Goal: Obtain resource: Obtain resource

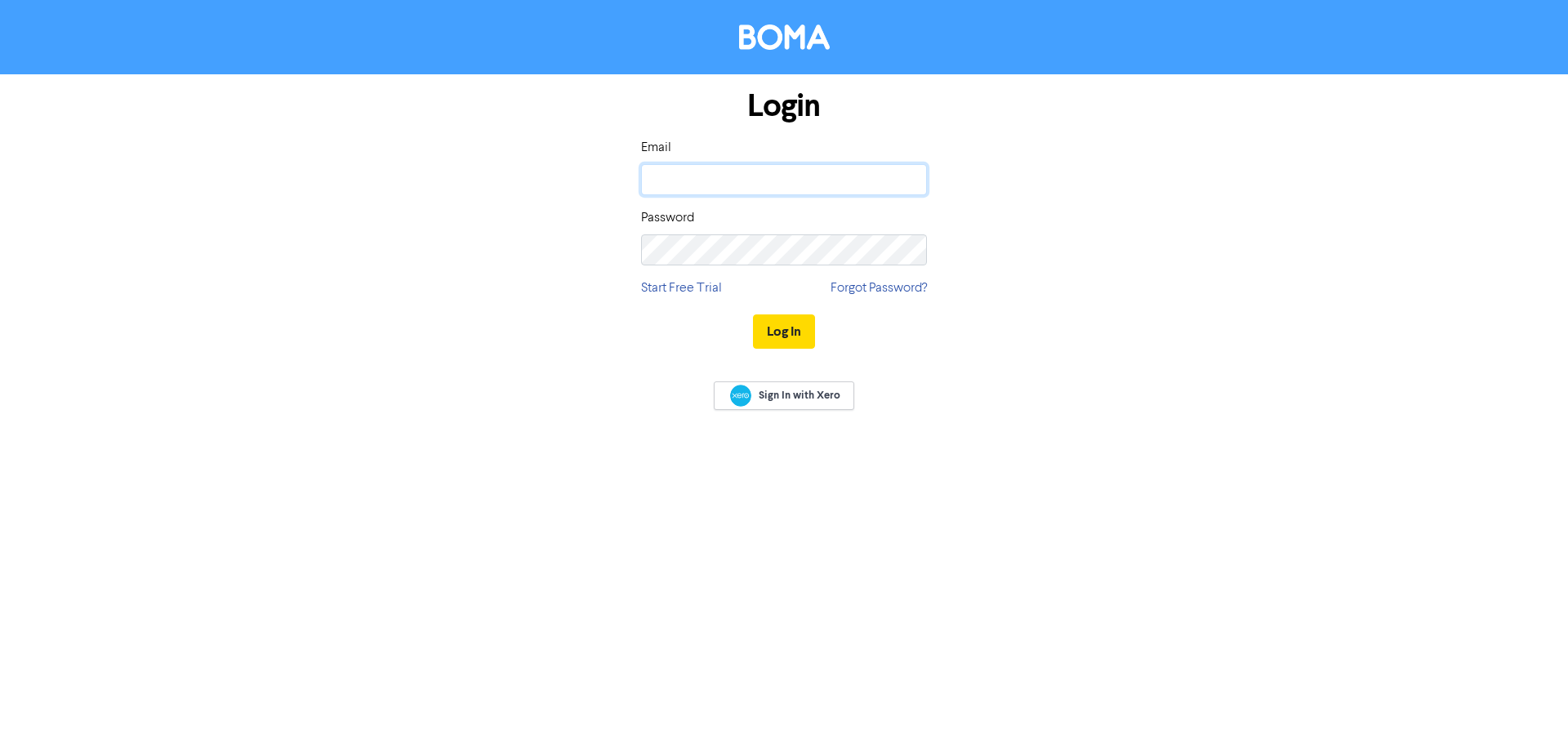
click at [685, 171] on input "email" at bounding box center [784, 179] width 286 height 31
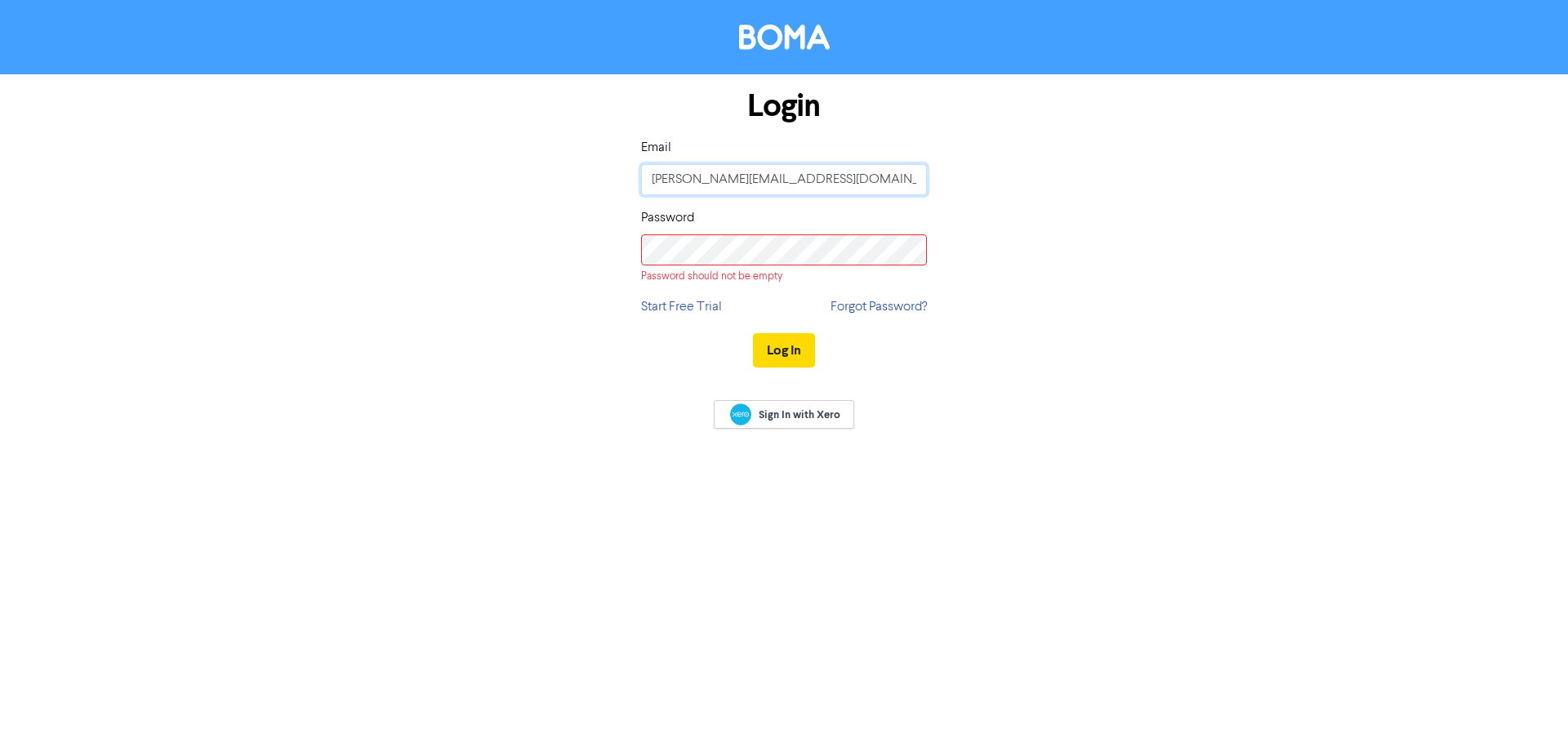
drag, startPoint x: 806, startPoint y: 188, endPoint x: 70, endPoint y: 251, distance: 738.7
click at [70, 251] on form "Login Email [PERSON_NAME][EMAIL_ADDRESS][DOMAIN_NAME] Password Password should …" at bounding box center [784, 229] width 1568 height 310
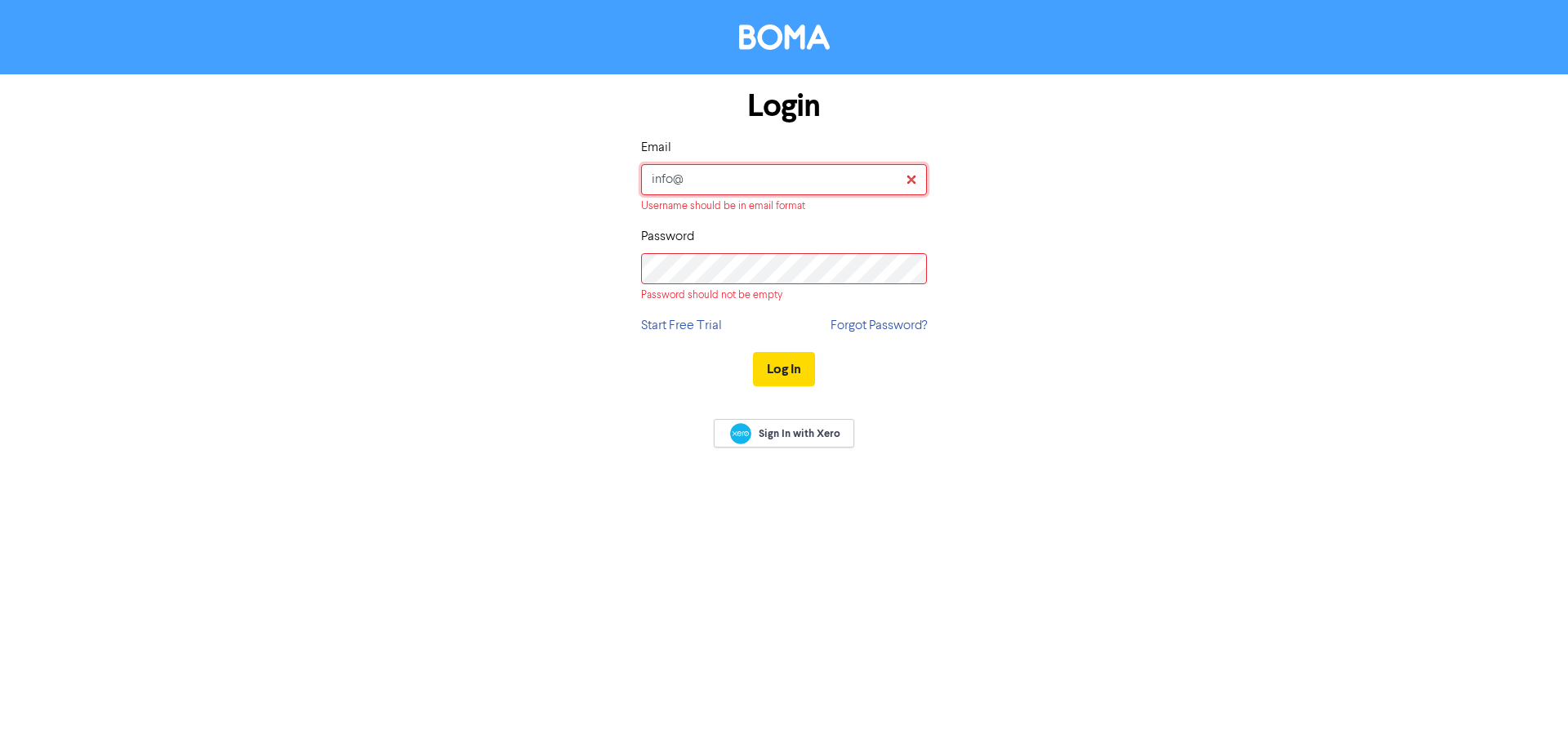
type input "[EMAIL_ADDRESS][DOMAIN_NAME]"
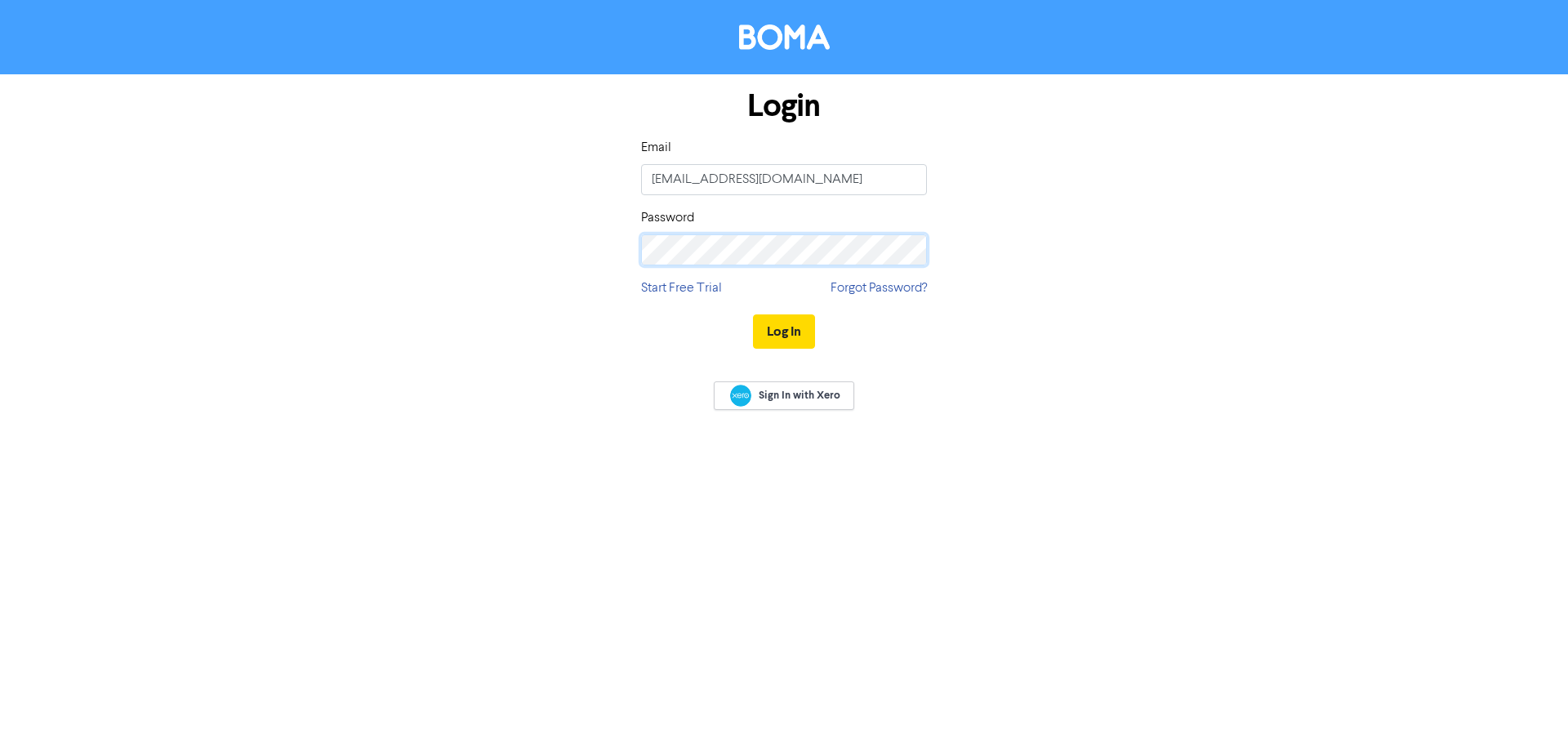
click at [753, 314] on button "Log In" at bounding box center [784, 331] width 62 height 34
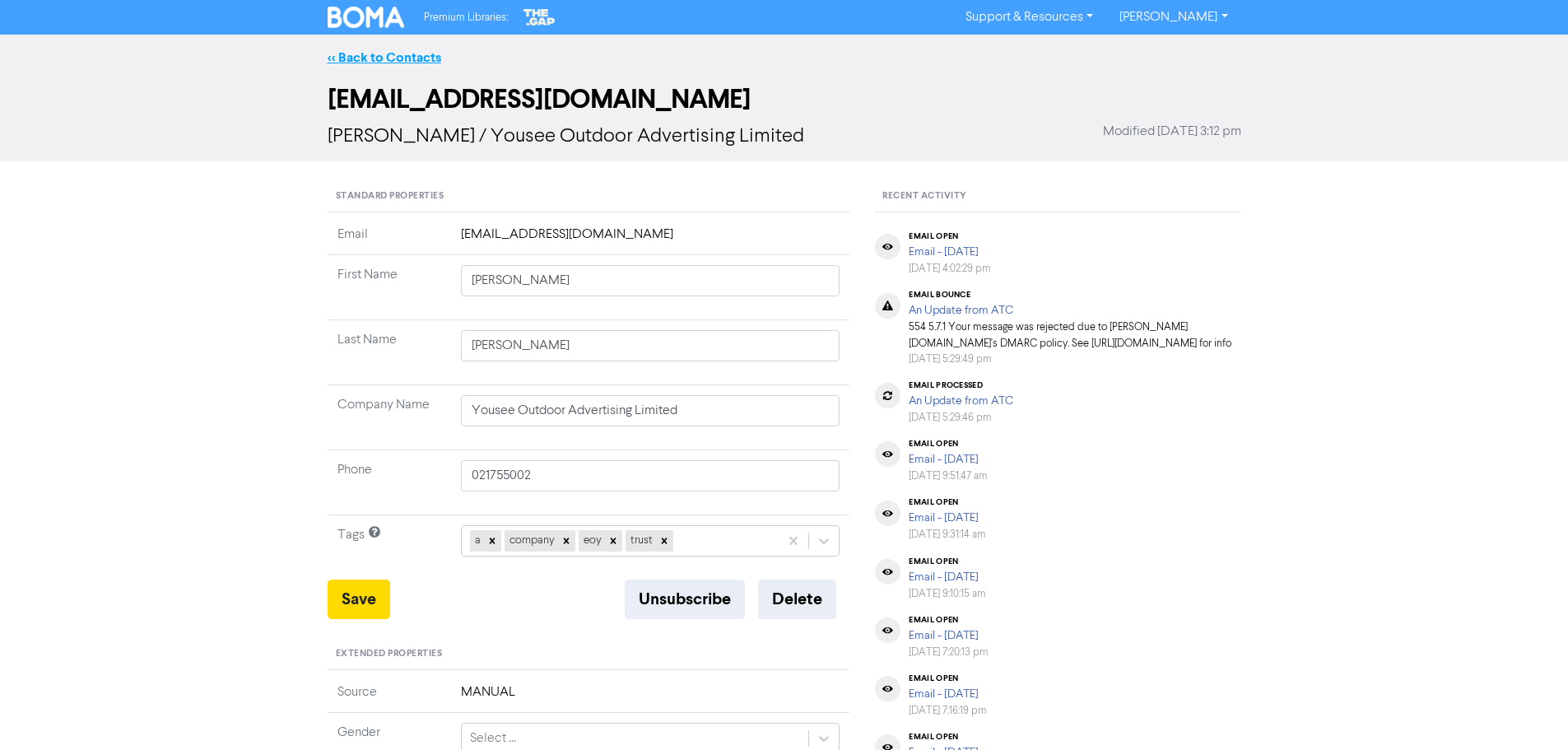
click at [359, 54] on link "<< Back to Contacts" at bounding box center [384, 58] width 114 height 16
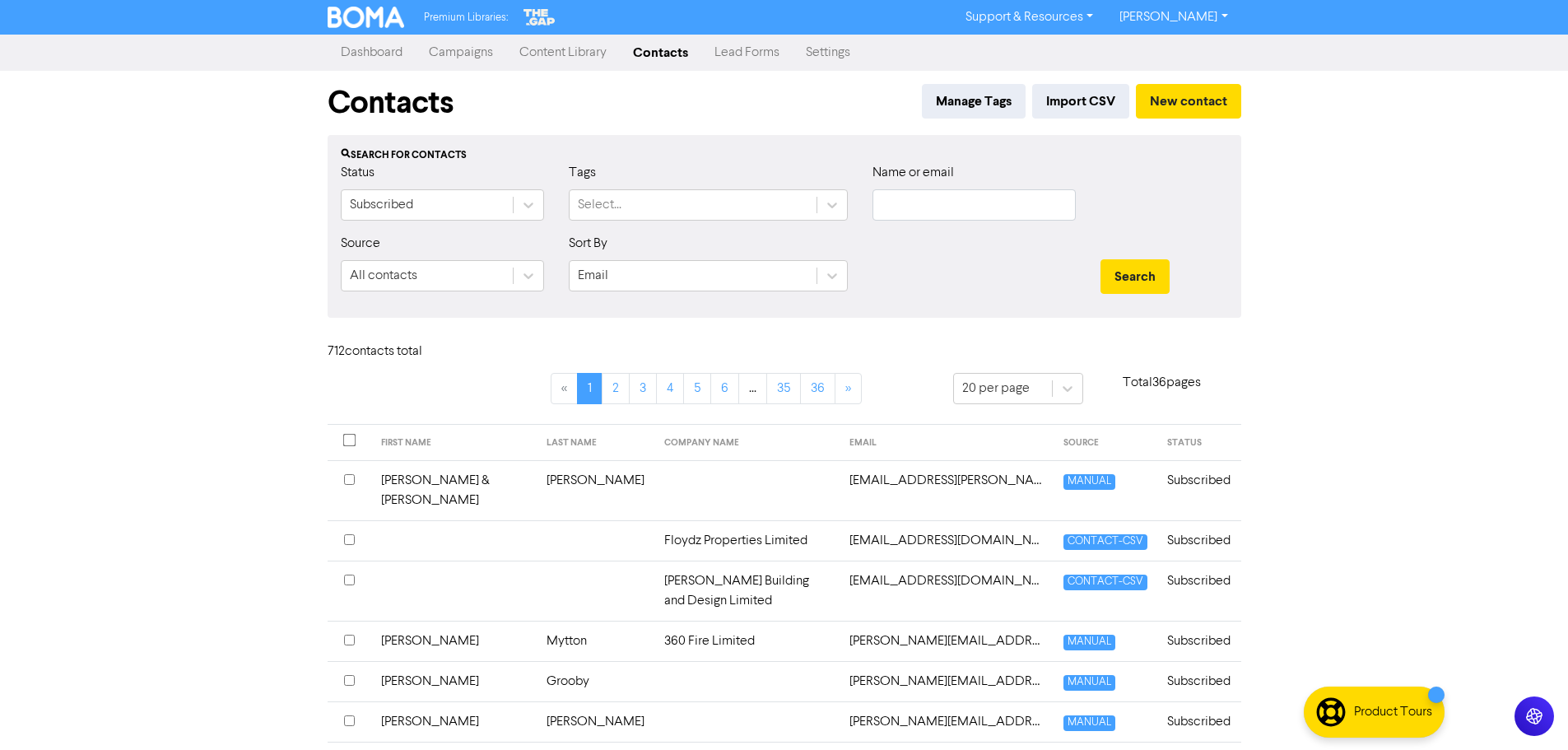
click at [398, 59] on link "Dashboard" at bounding box center [371, 52] width 88 height 33
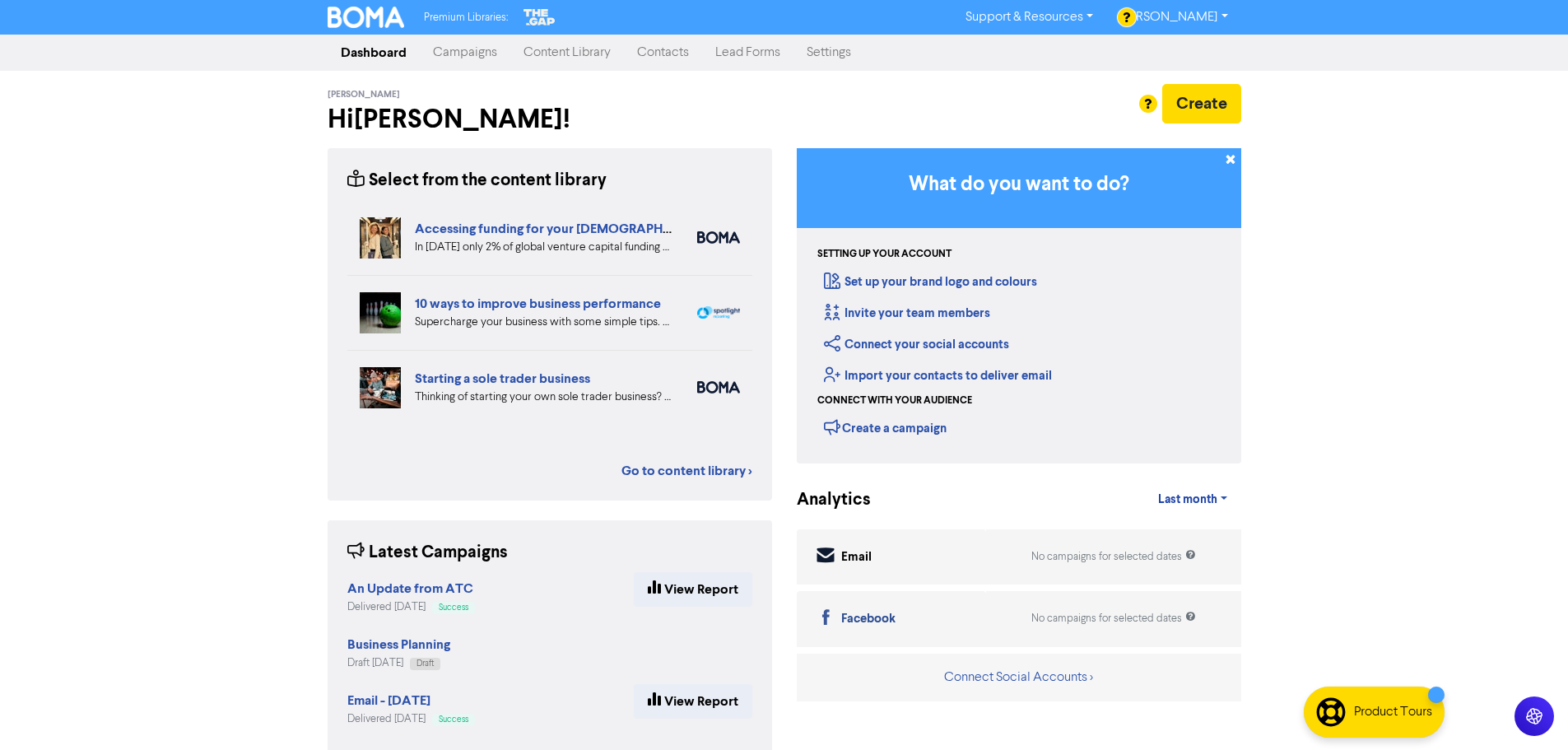
click at [564, 57] on link "Content Library" at bounding box center [567, 52] width 114 height 33
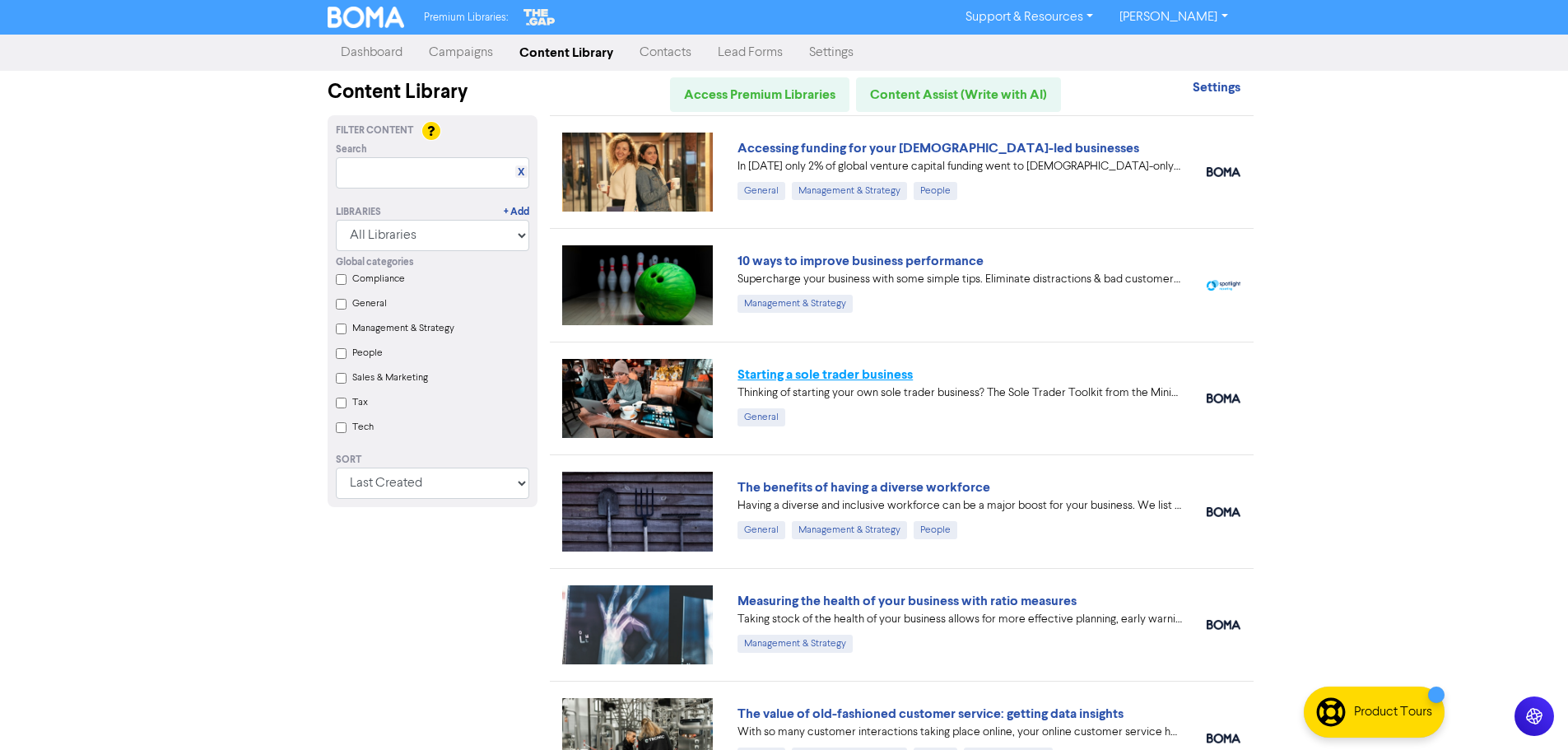
click at [809, 371] on link "Starting a sole trader business" at bounding box center [825, 375] width 175 height 16
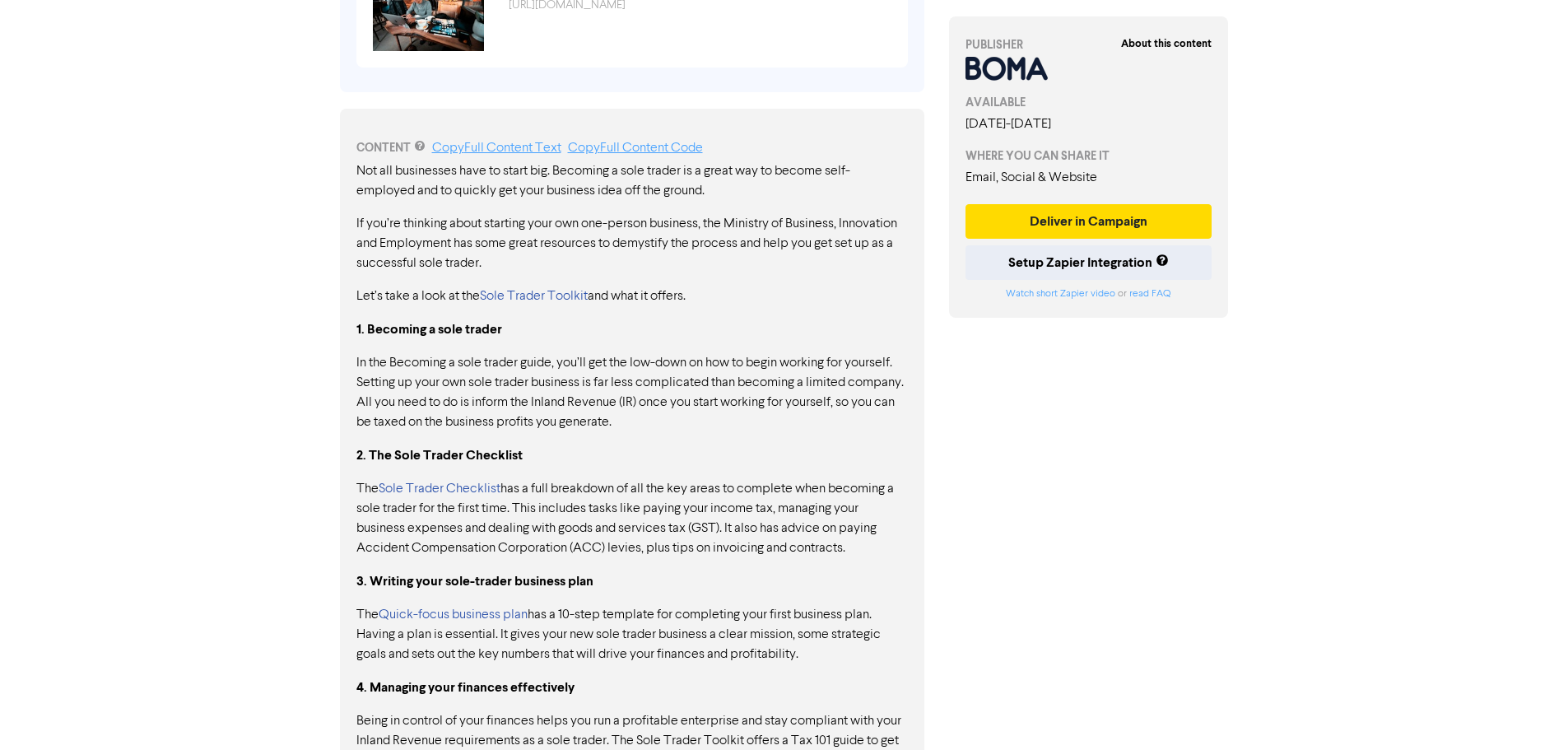
scroll to position [771, 0]
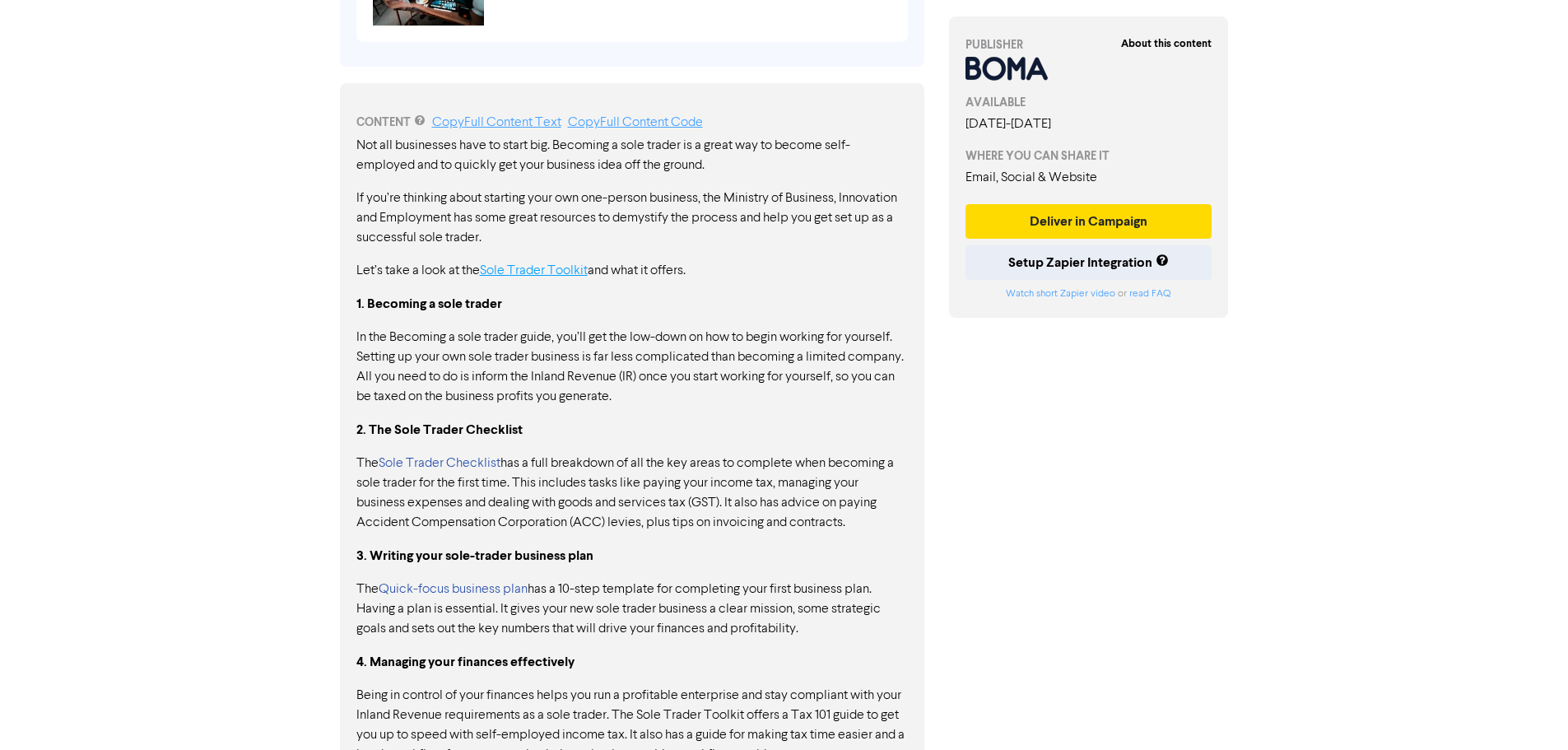
click at [558, 266] on link "Sole Trader Toolkit" at bounding box center [534, 271] width 108 height 14
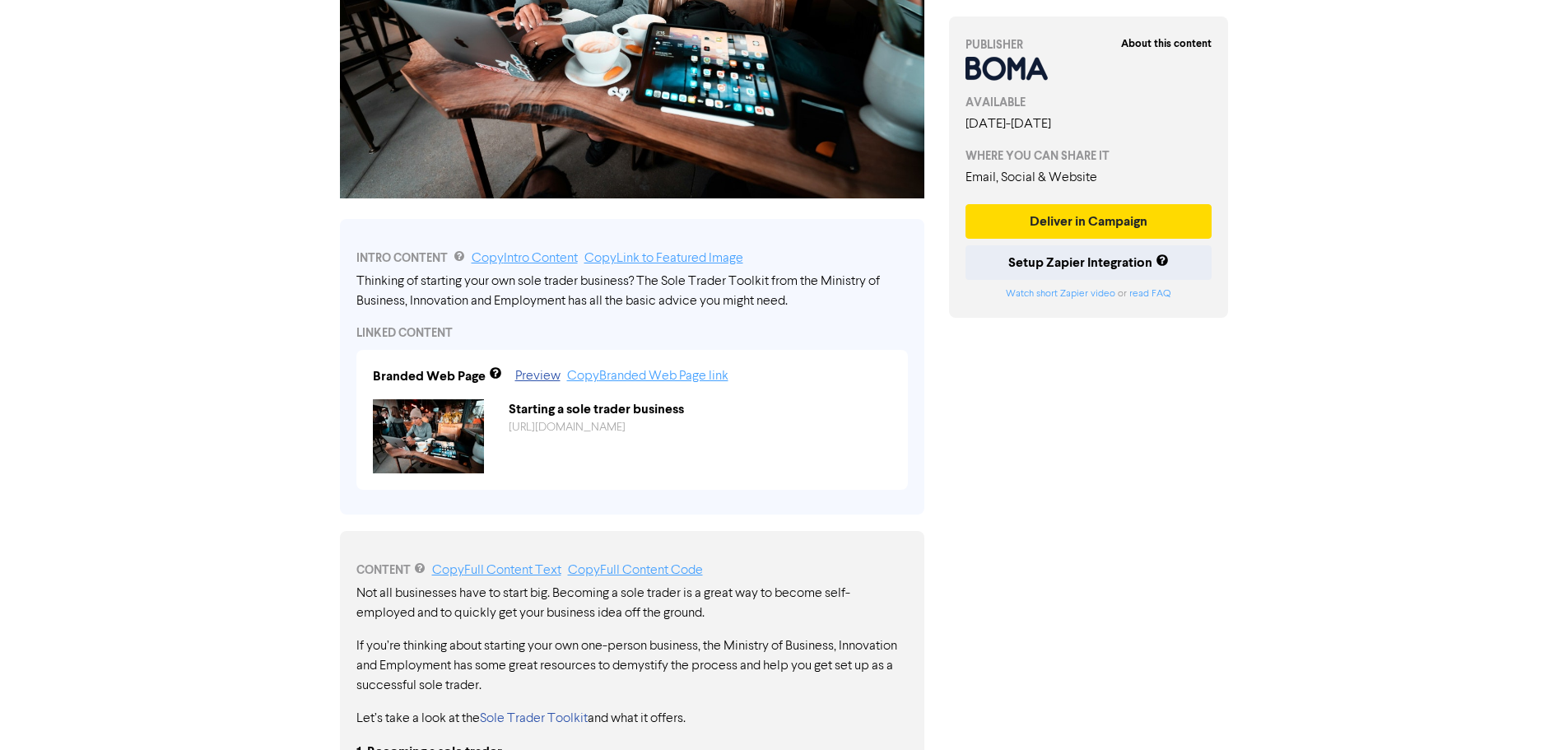
scroll to position [329, 0]
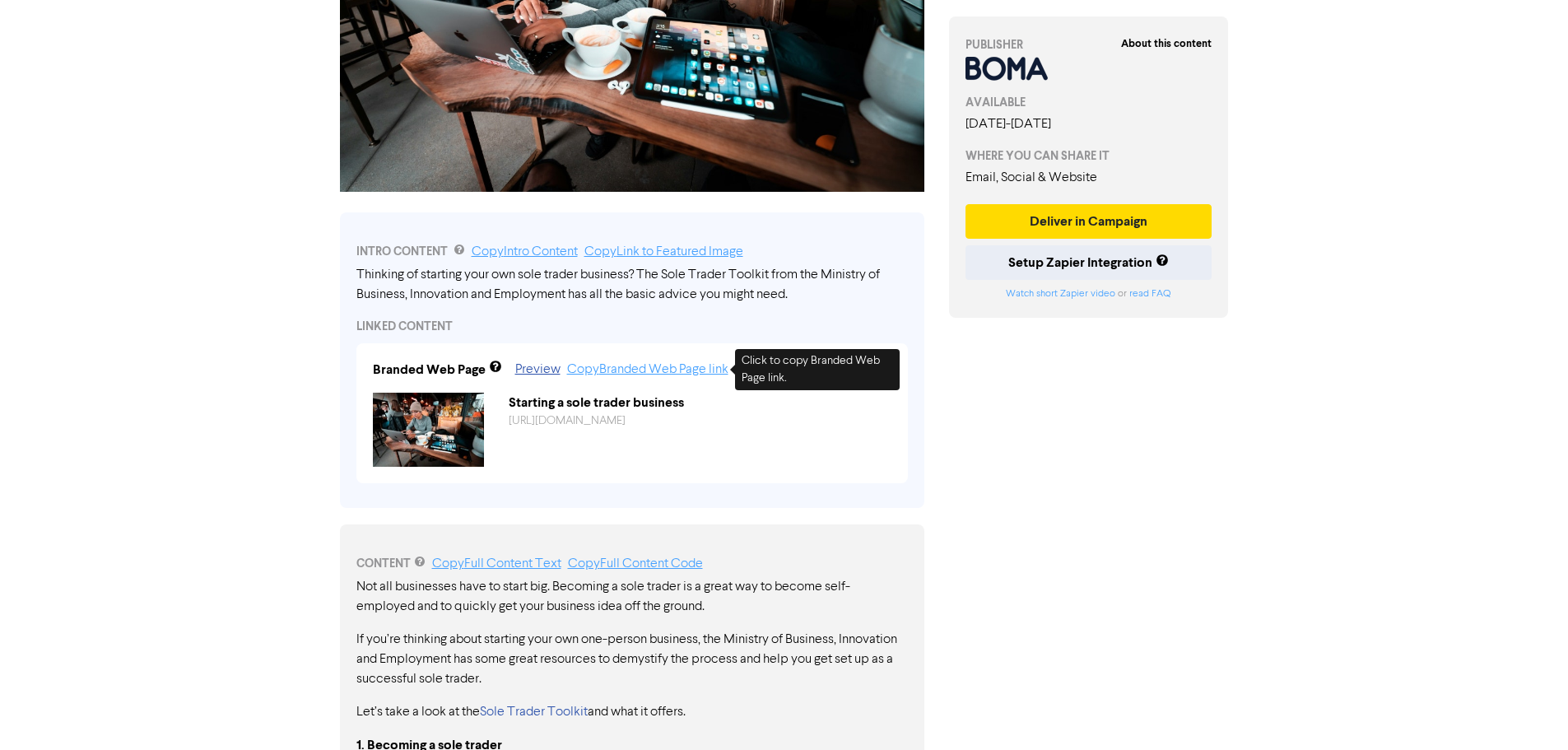
click at [590, 375] on link "Copy Branded Web Page link" at bounding box center [647, 369] width 161 height 14
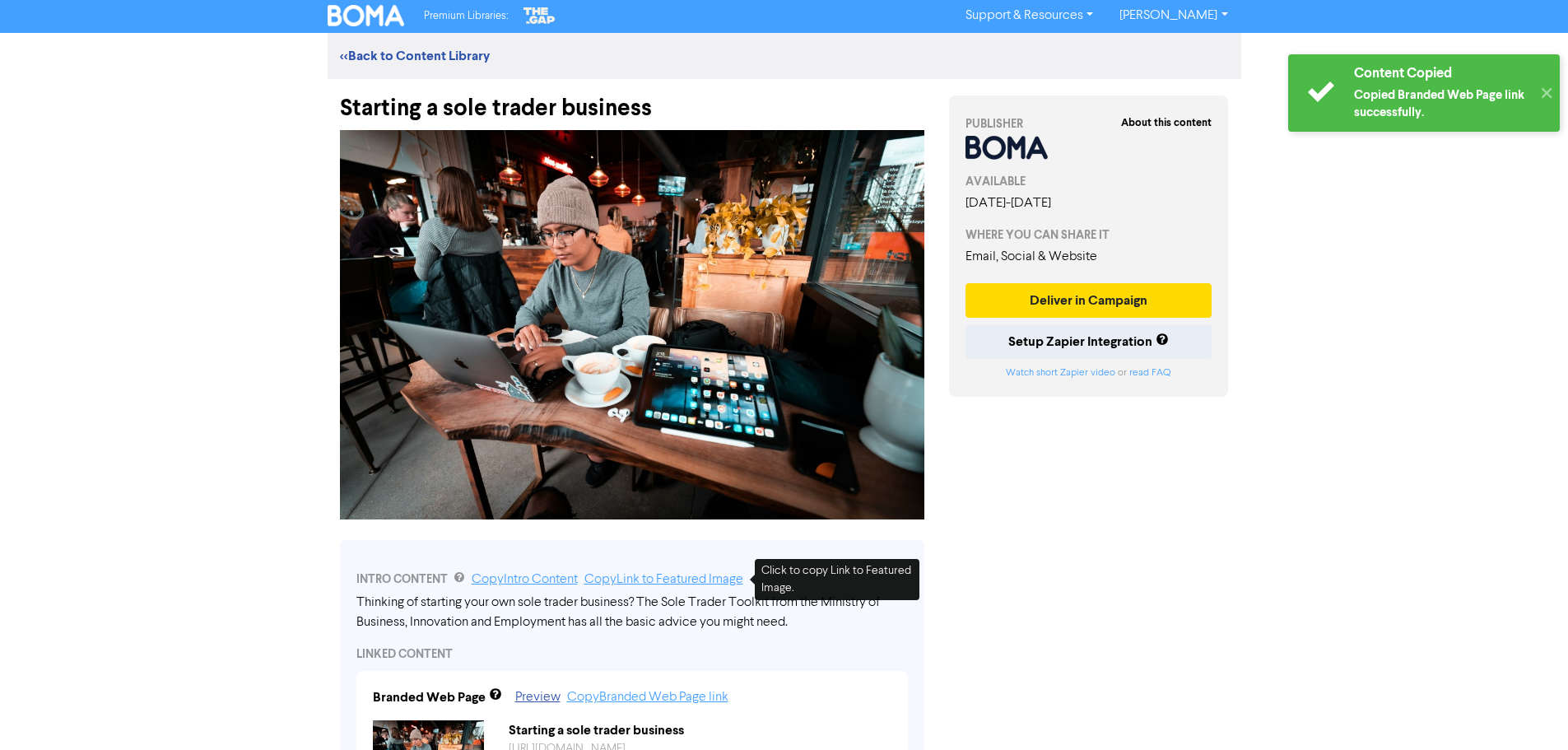
scroll to position [0, 0]
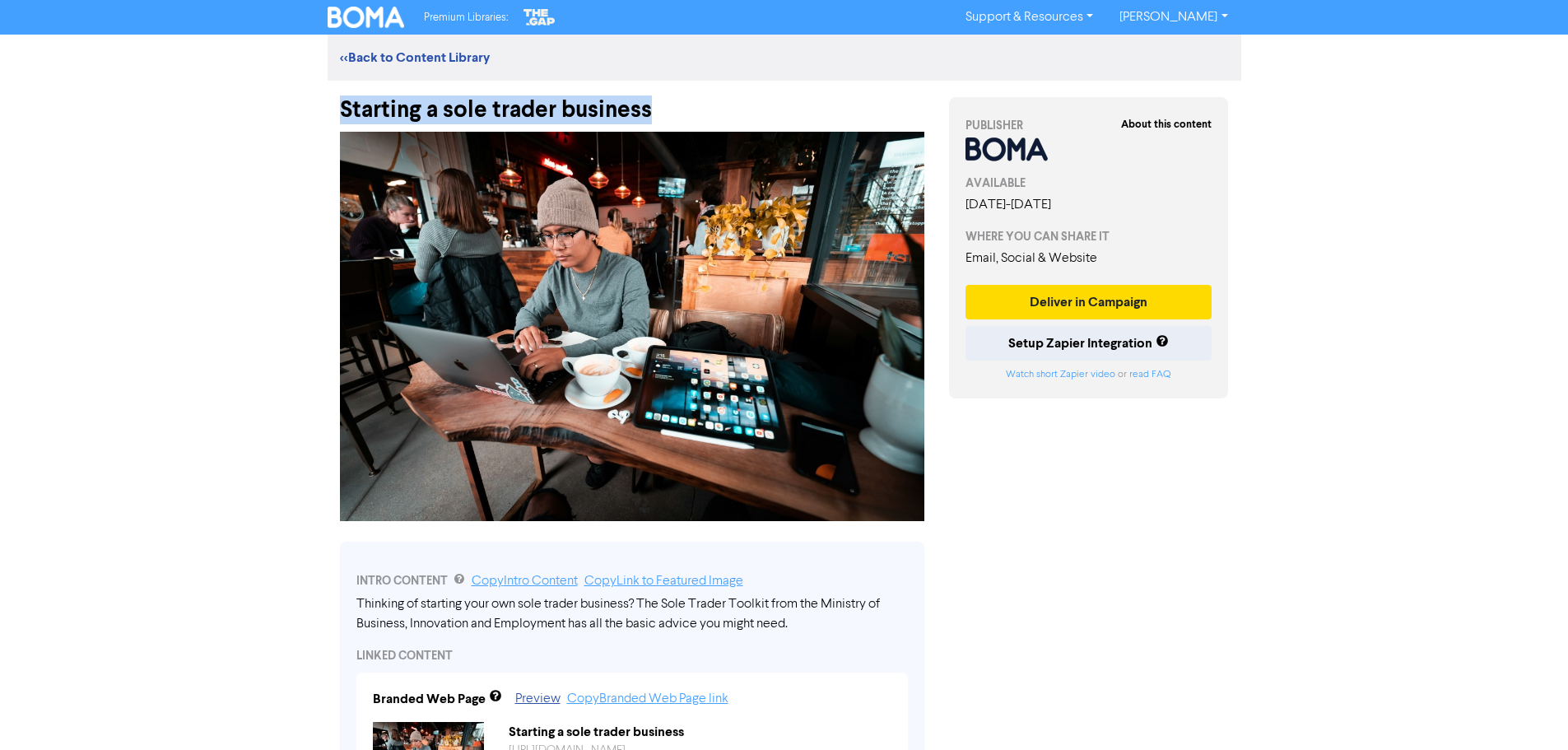
drag, startPoint x: 677, startPoint y: 111, endPoint x: 333, endPoint y: 110, distance: 344.0
click at [333, 110] on div "Starting a sole trader business" at bounding box center [631, 101] width 609 height 43
copy div "Starting a sole trader business"
click at [435, 51] on link "<< Back to Content Library" at bounding box center [415, 58] width 150 height 16
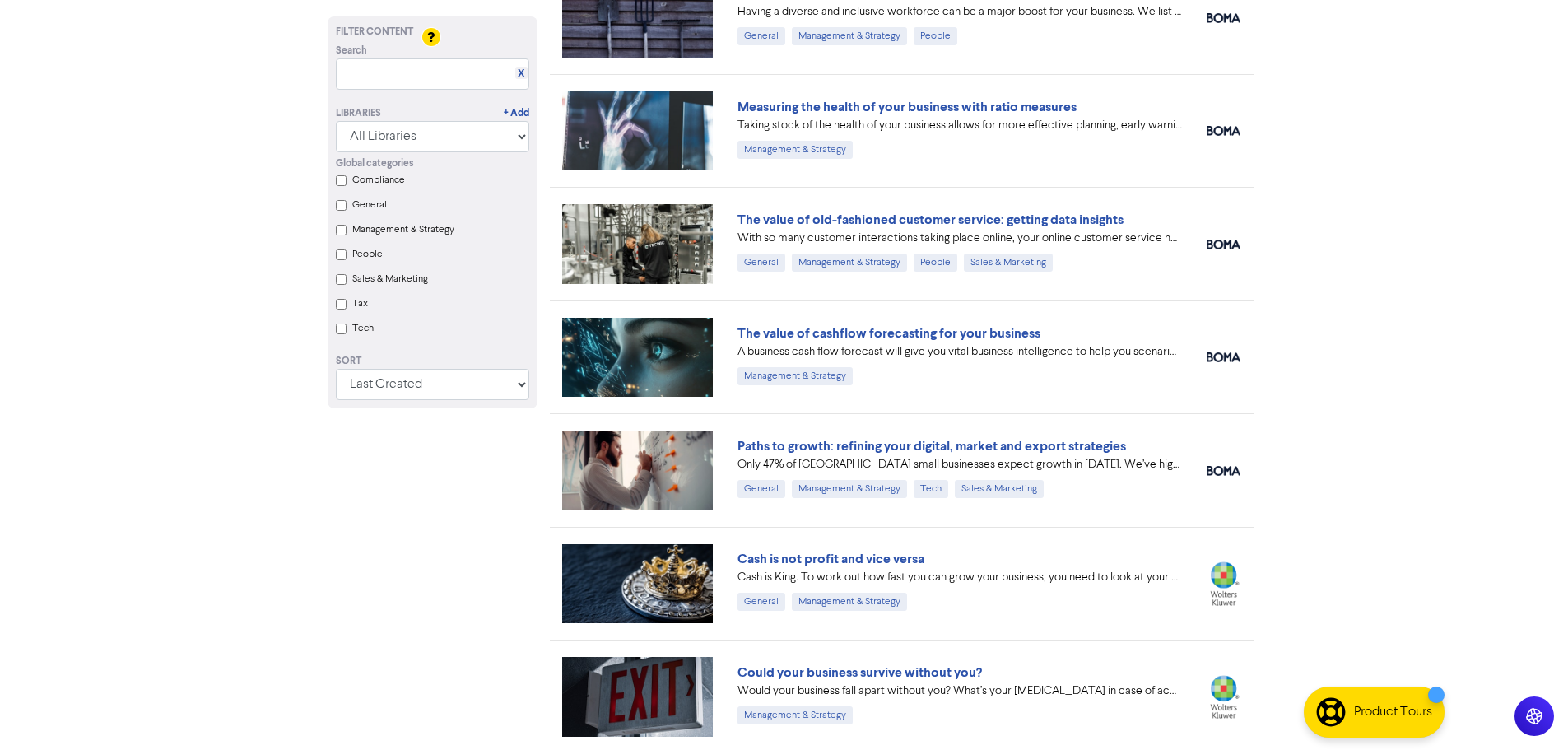
scroll to position [576, 0]
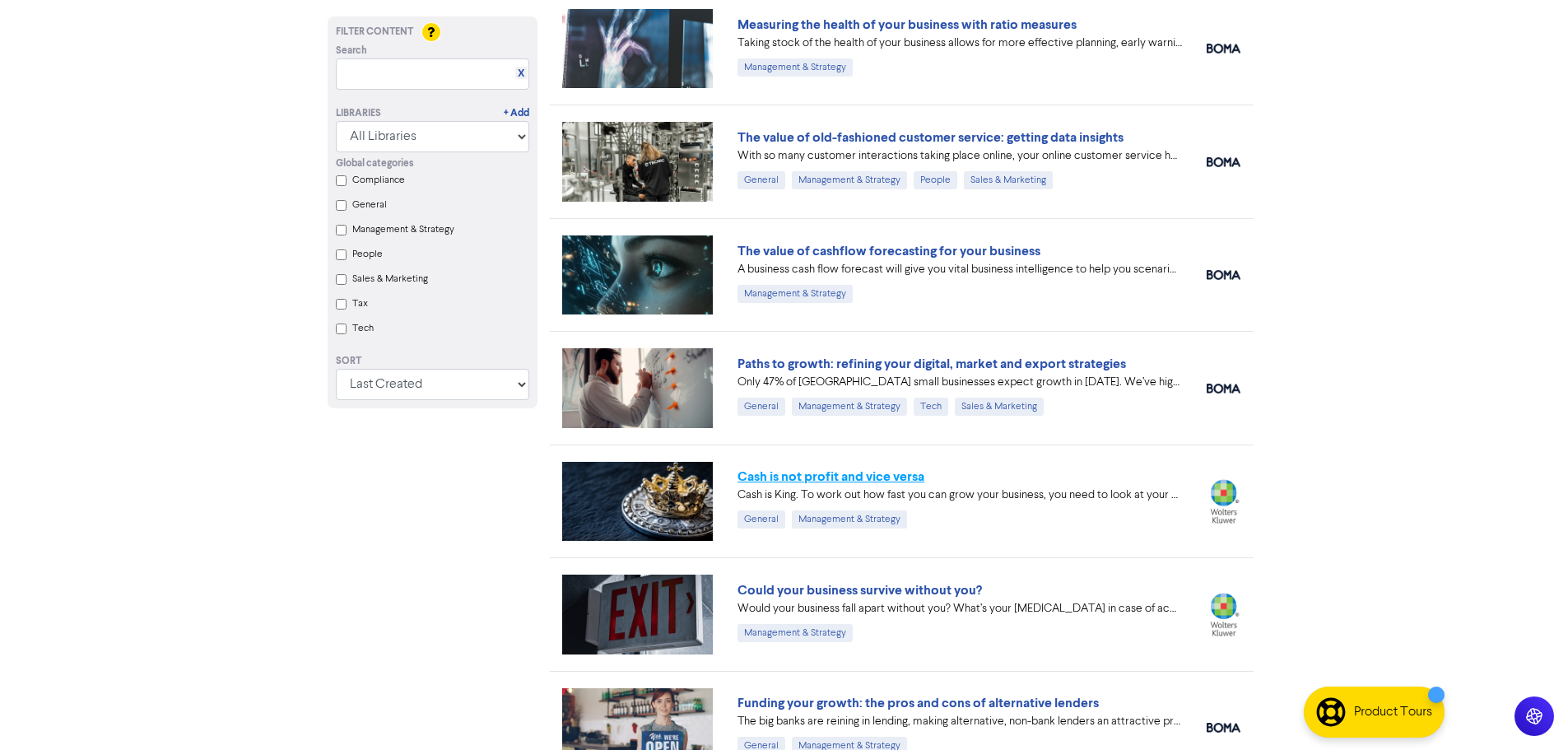
click at [889, 479] on link "Cash is not profit and vice versa" at bounding box center [830, 477] width 187 height 16
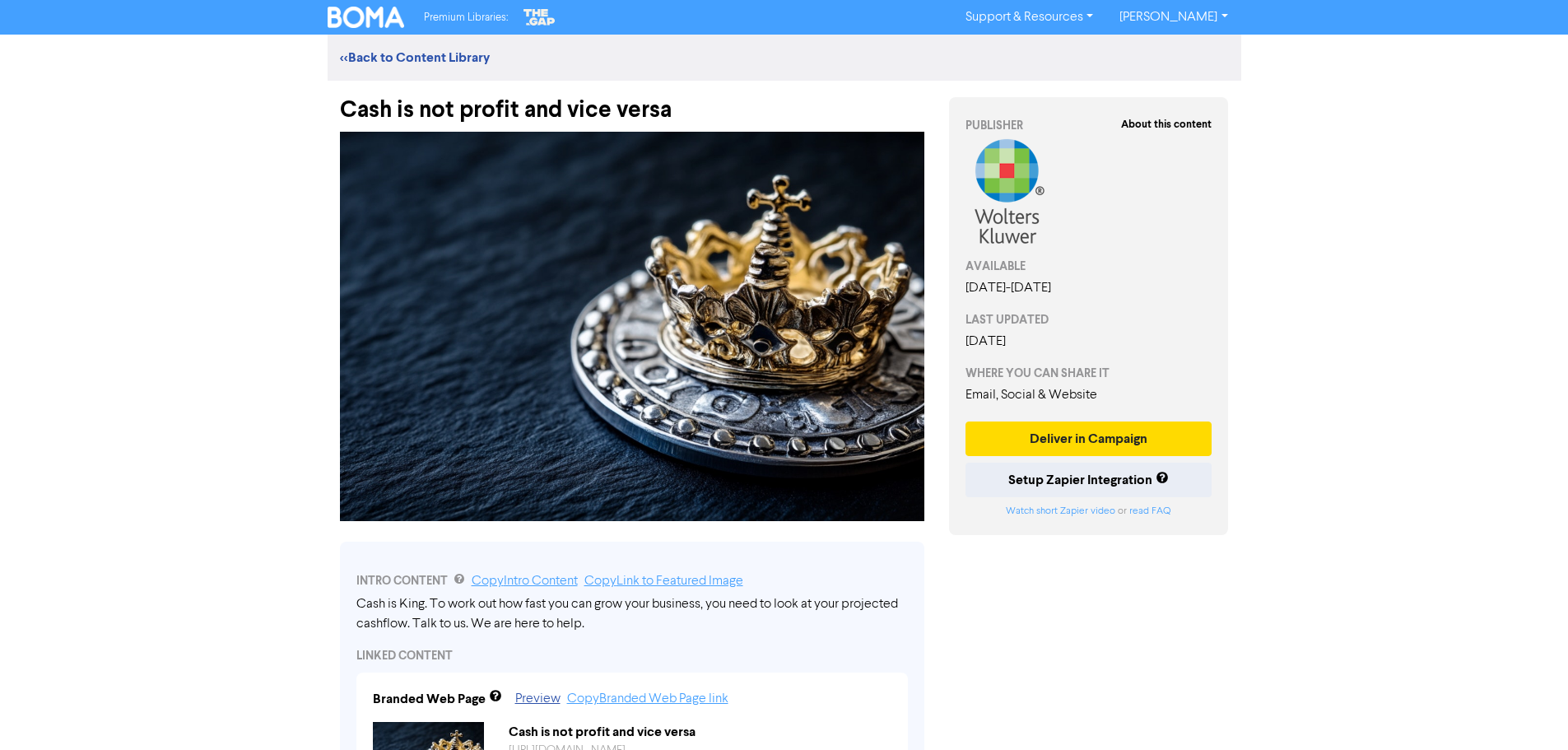
scroll to position [82, 0]
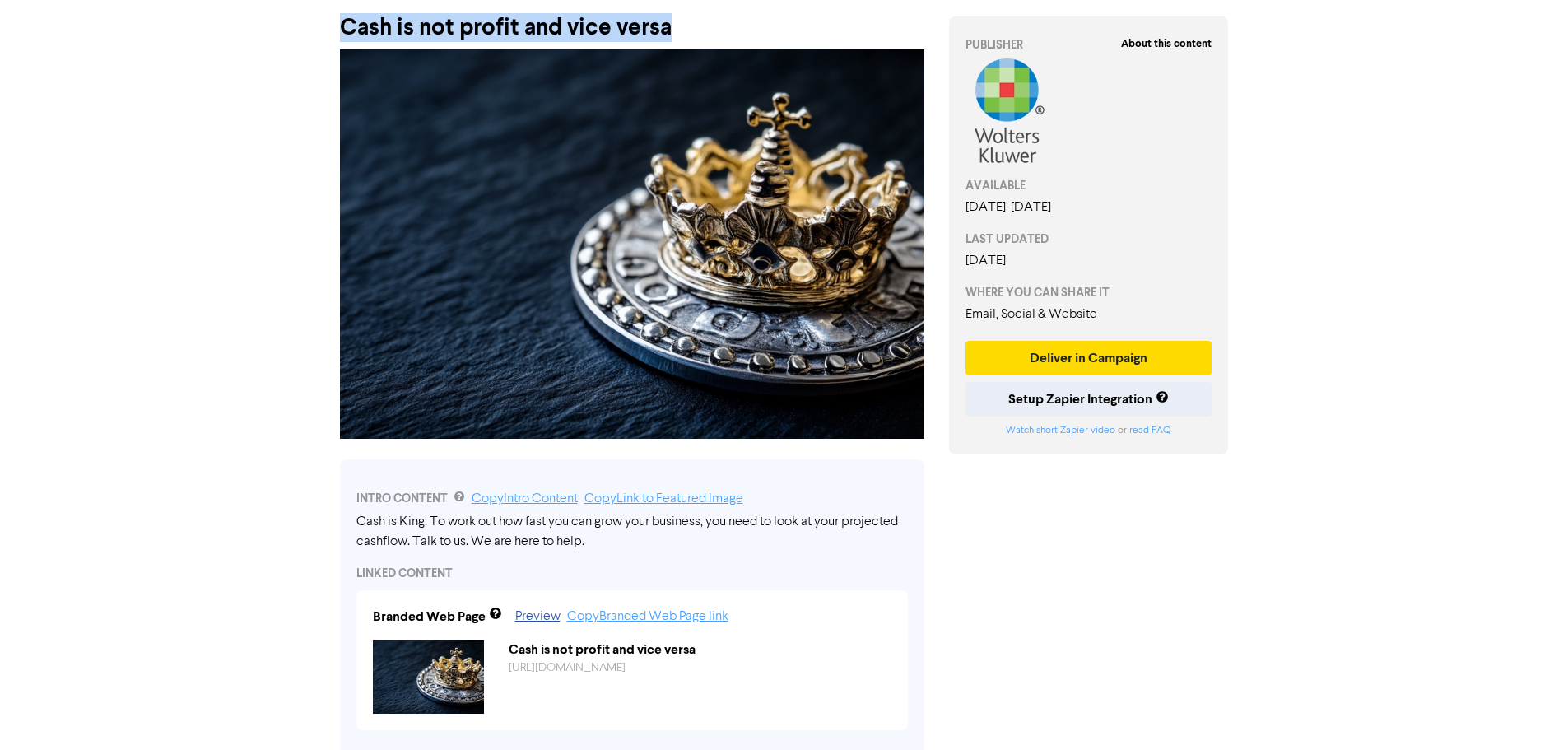
drag, startPoint x: 676, startPoint y: 30, endPoint x: 328, endPoint y: 20, distance: 348.1
click at [328, 20] on div "Cash is not profit and vice versa" at bounding box center [631, 19] width 609 height 43
copy div "Cash is not profit and vice versa"
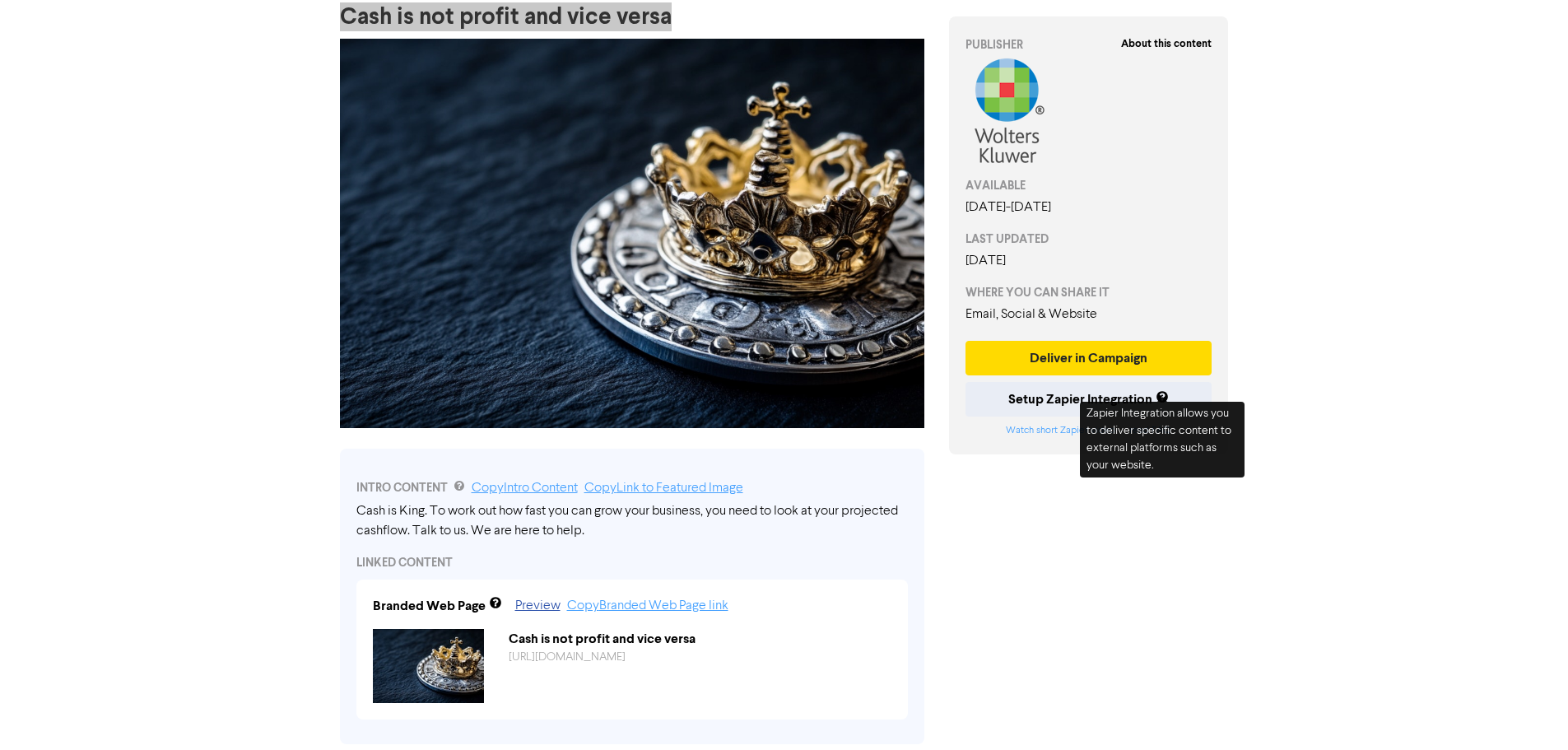
scroll to position [165, 0]
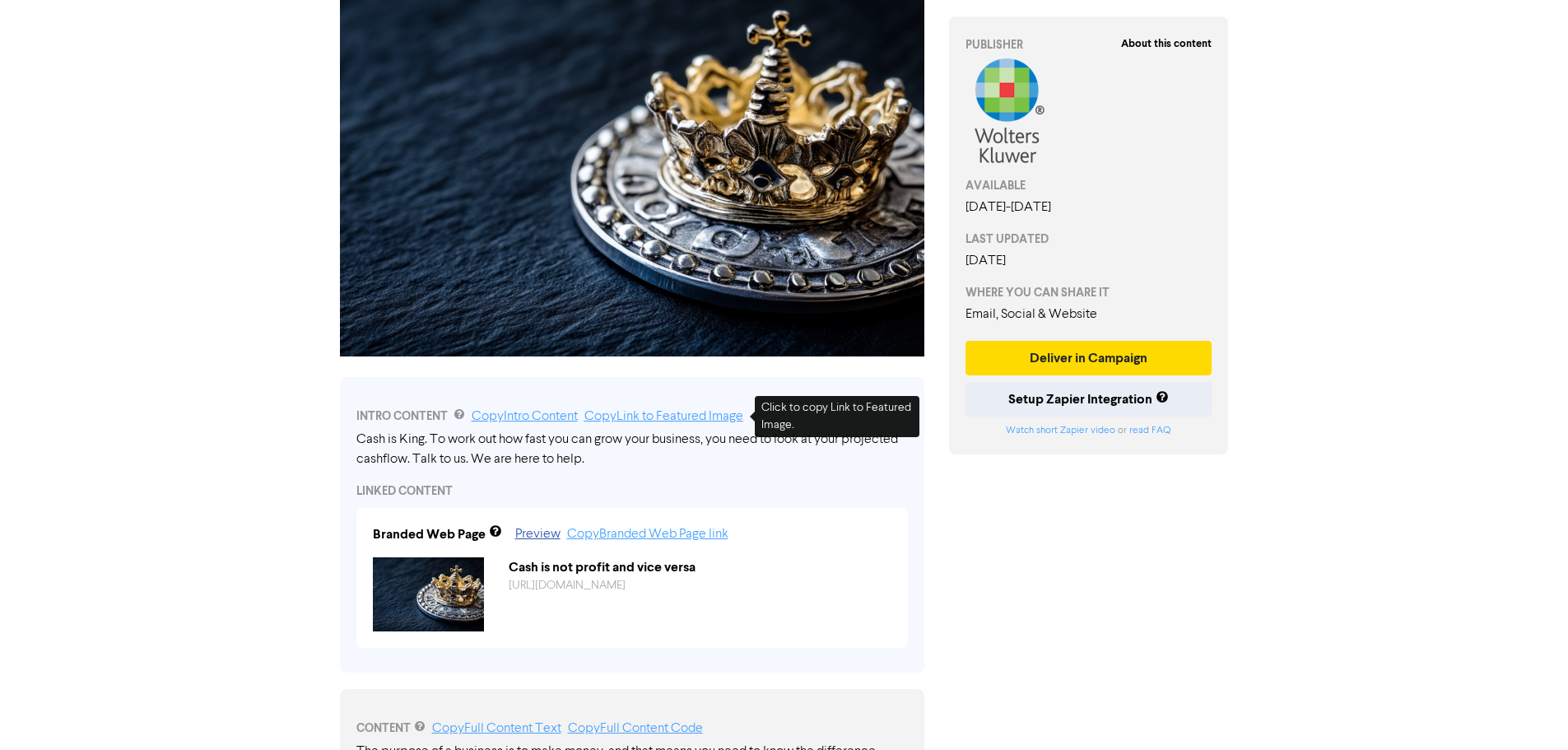
click at [723, 421] on link "Copy Link to Featured Image" at bounding box center [664, 416] width 159 height 14
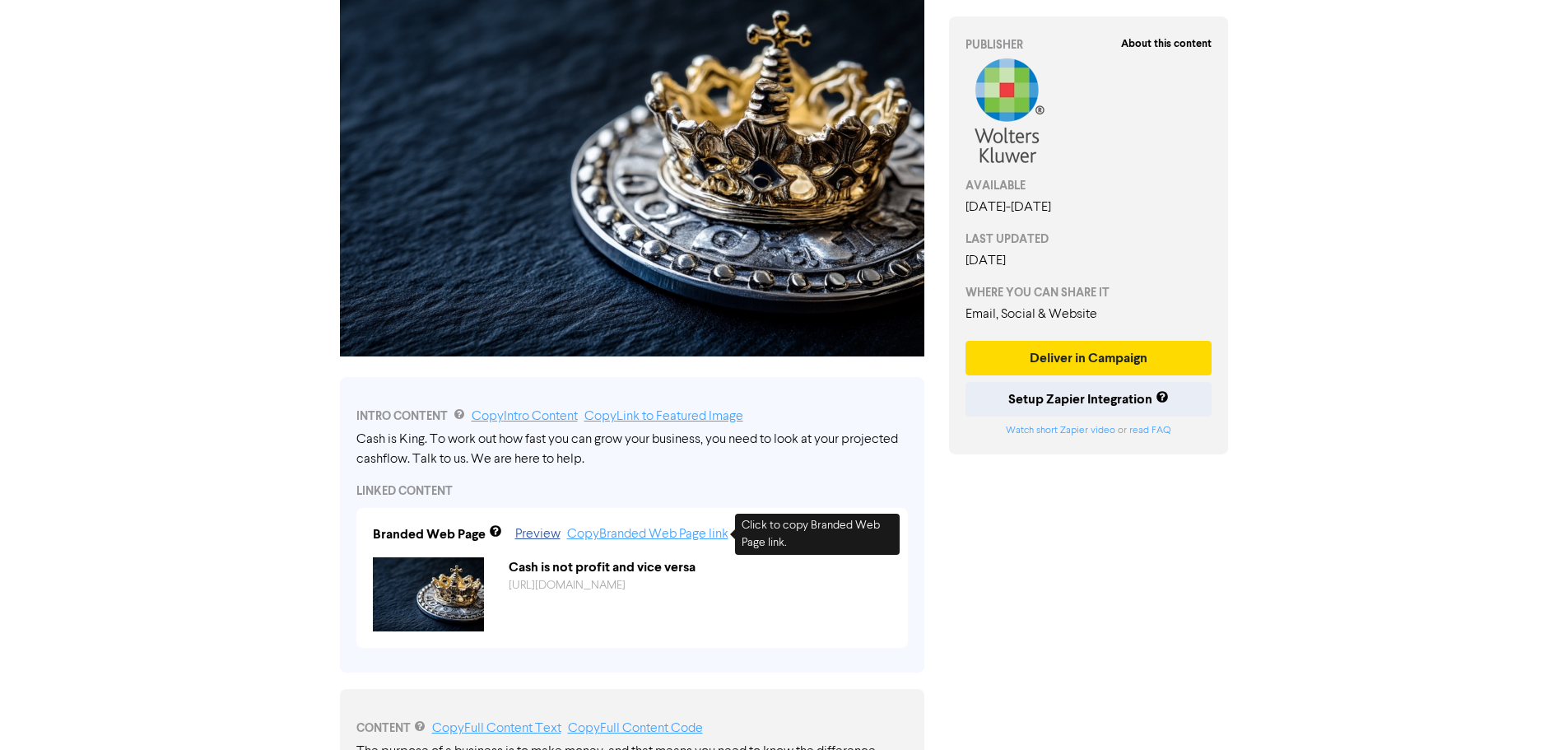
click at [694, 534] on link "Copy Branded Web Page link" at bounding box center [647, 534] width 161 height 14
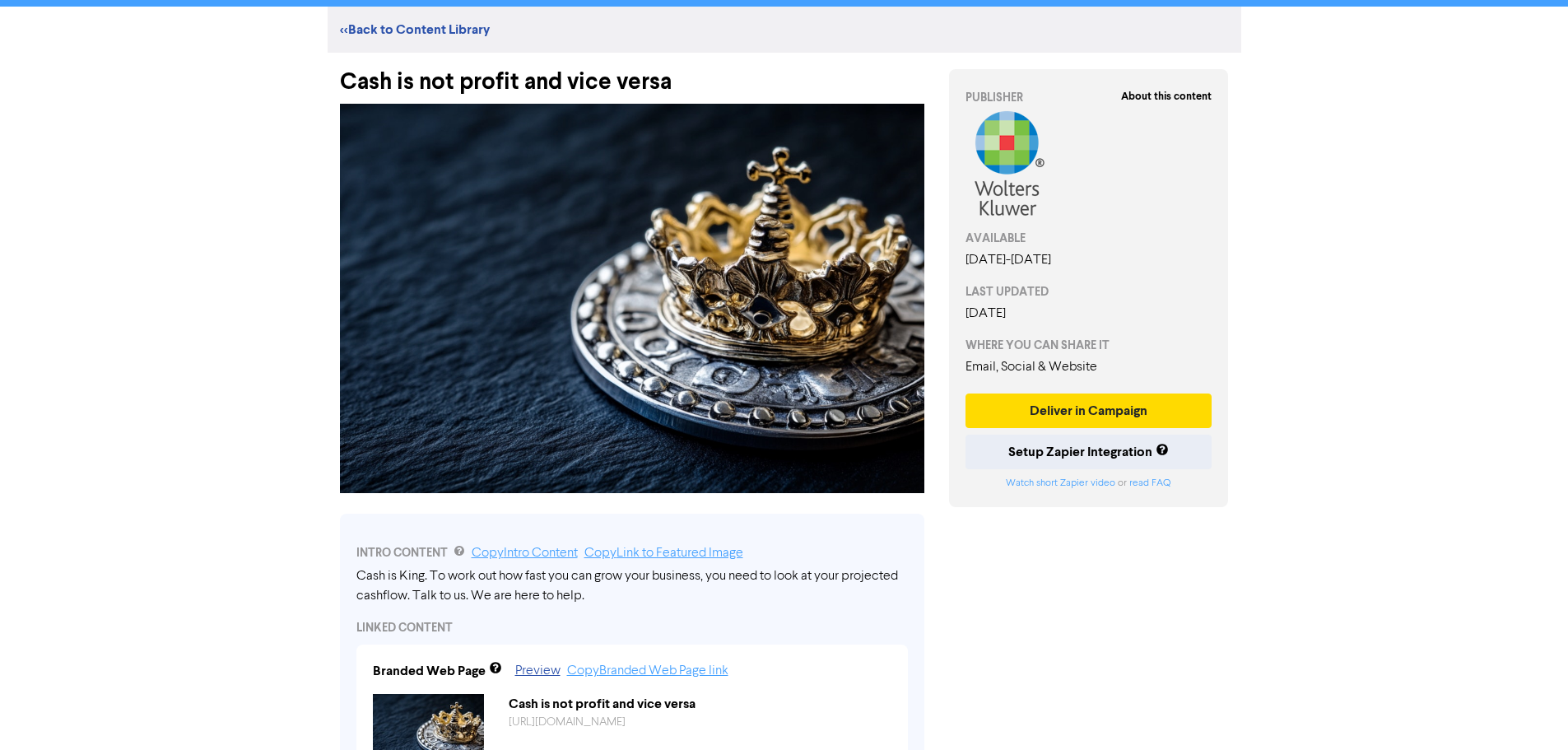
scroll to position [0, 0]
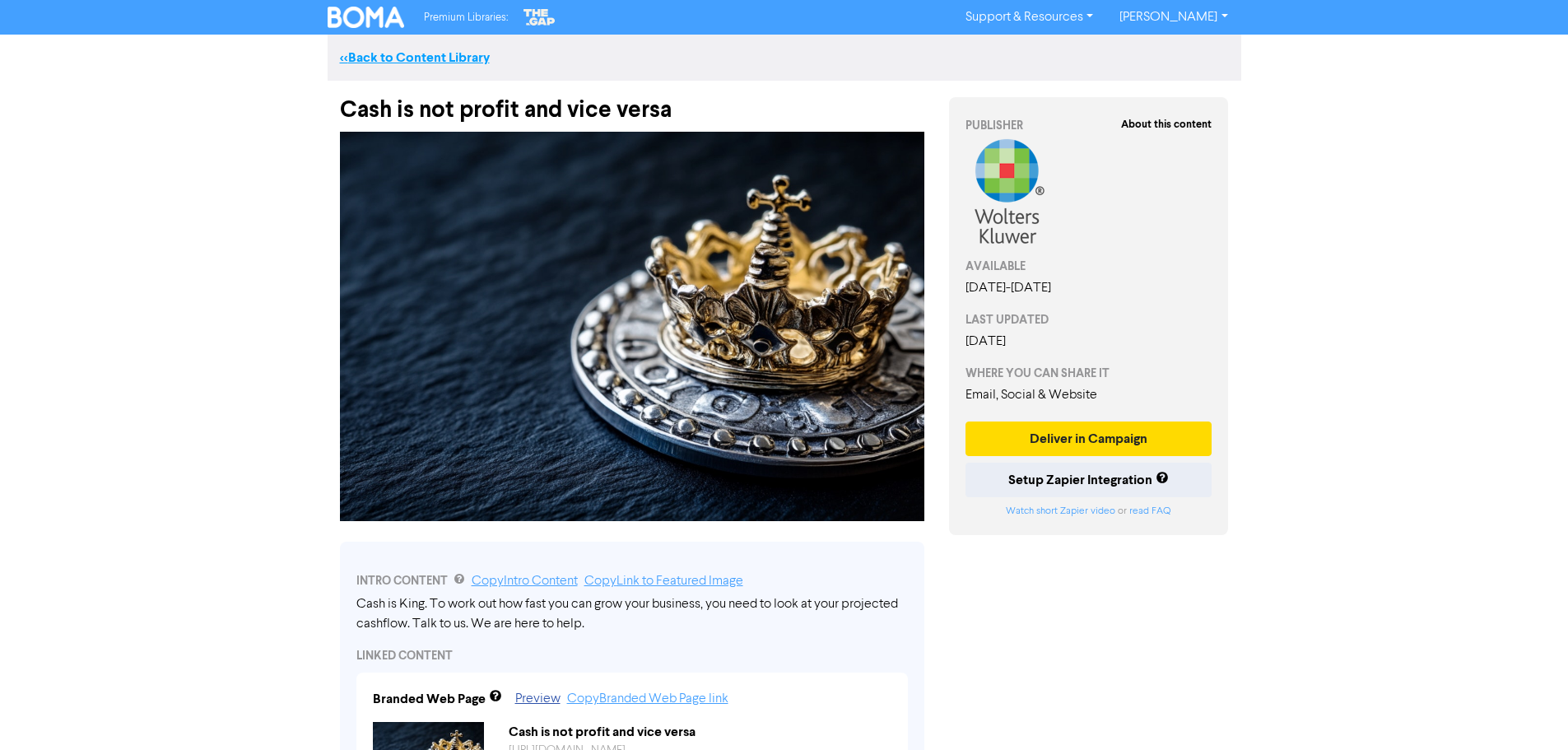
click at [449, 53] on link "<< Back to Content Library" at bounding box center [415, 58] width 150 height 16
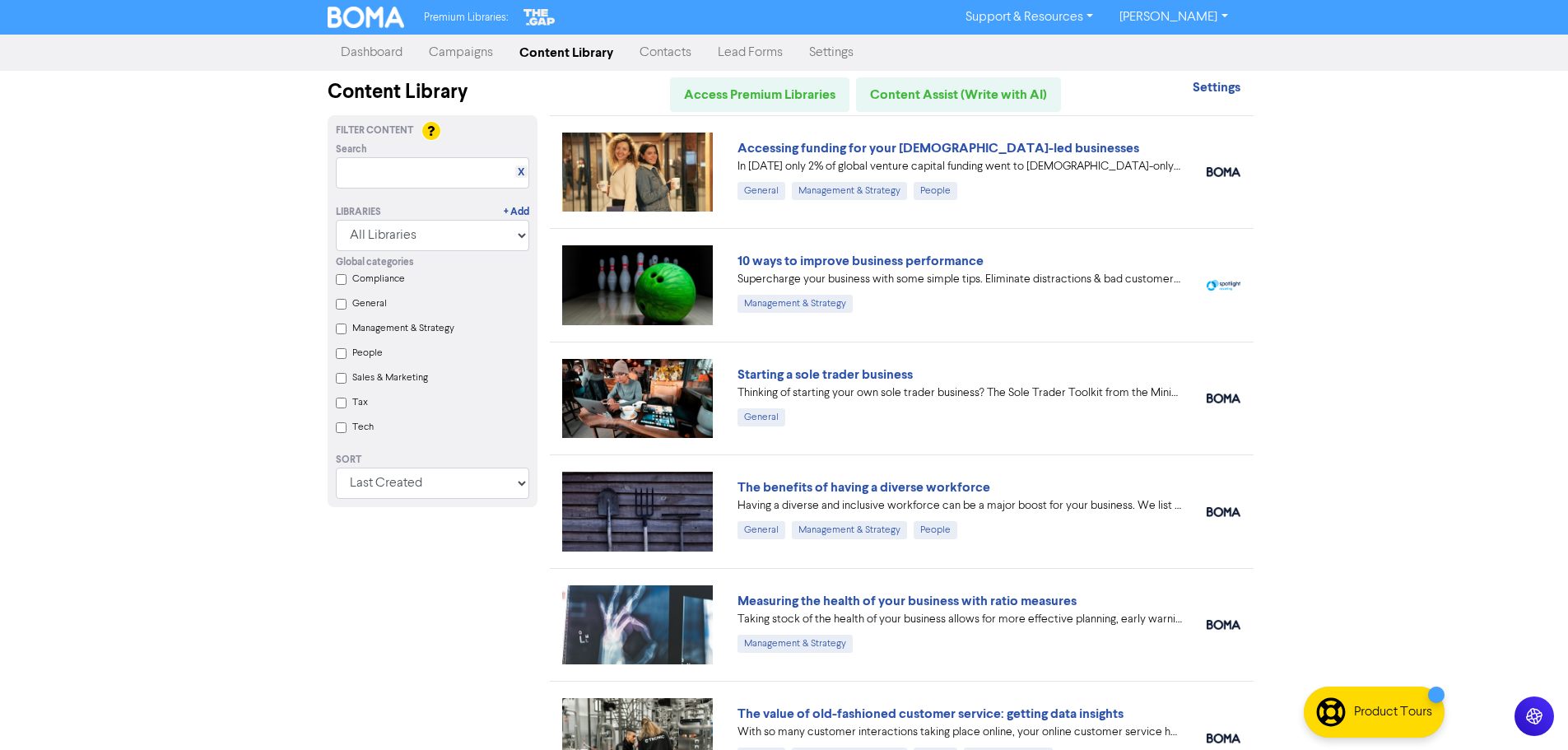
scroll to position [82, 0]
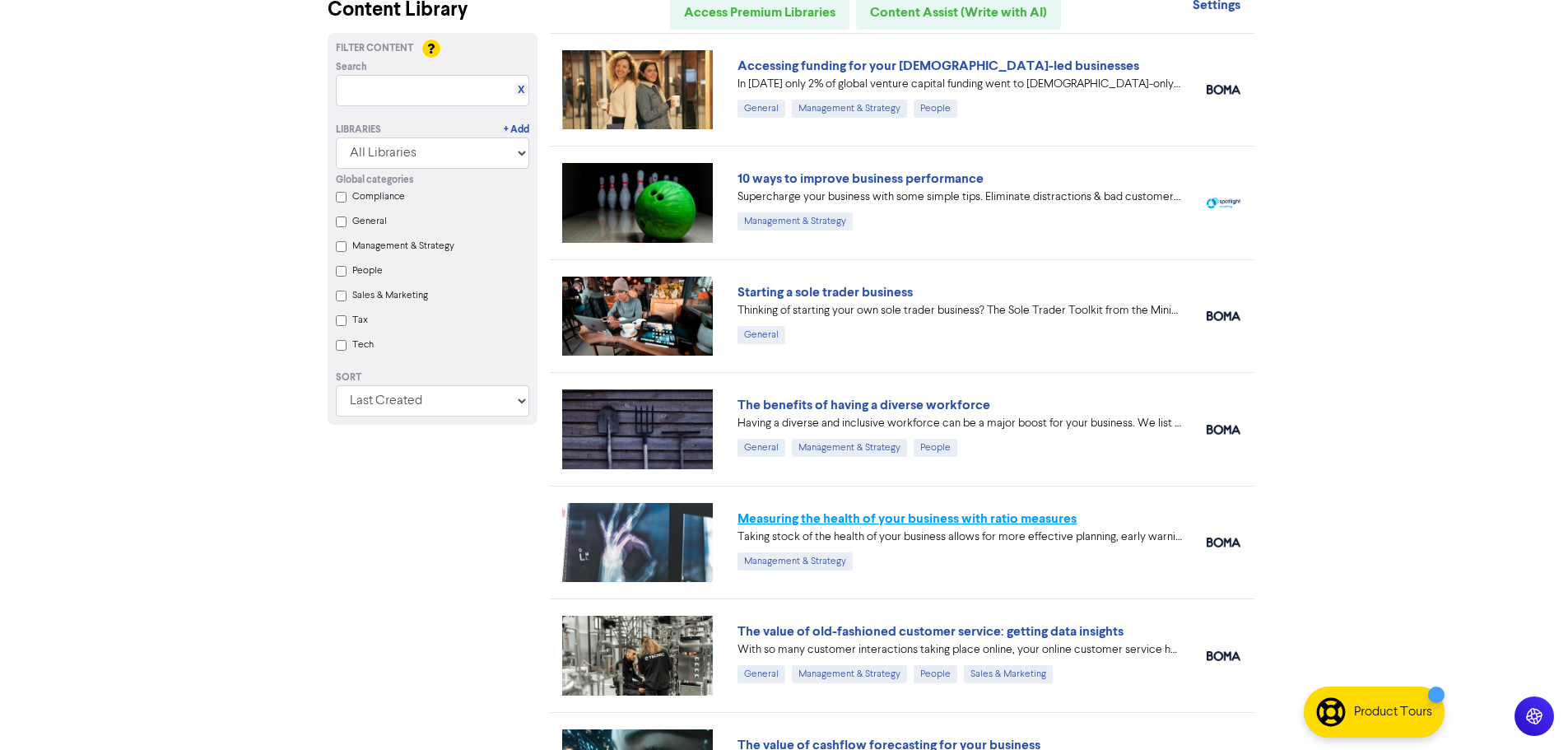
click at [991, 521] on link "Measuring the health of your business with ratio measures" at bounding box center [906, 518] width 339 height 16
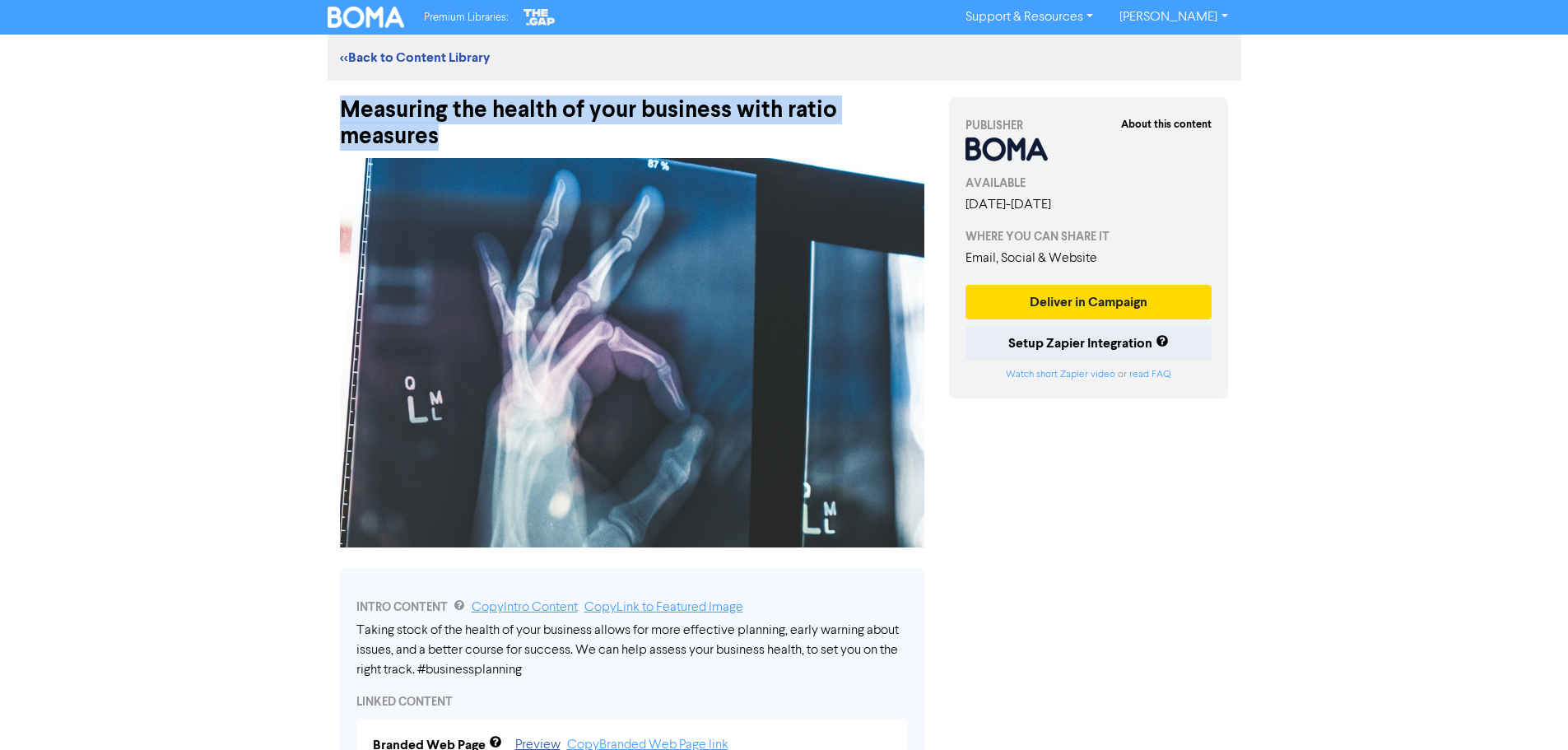
drag, startPoint x: 477, startPoint y: 148, endPoint x: 340, endPoint y: 123, distance: 139.3
click at [340, 123] on div "Measuring the health of your business with ratio measures" at bounding box center [632, 115] width 584 height 69
copy div "Measuring the health of your business with ratio measures"
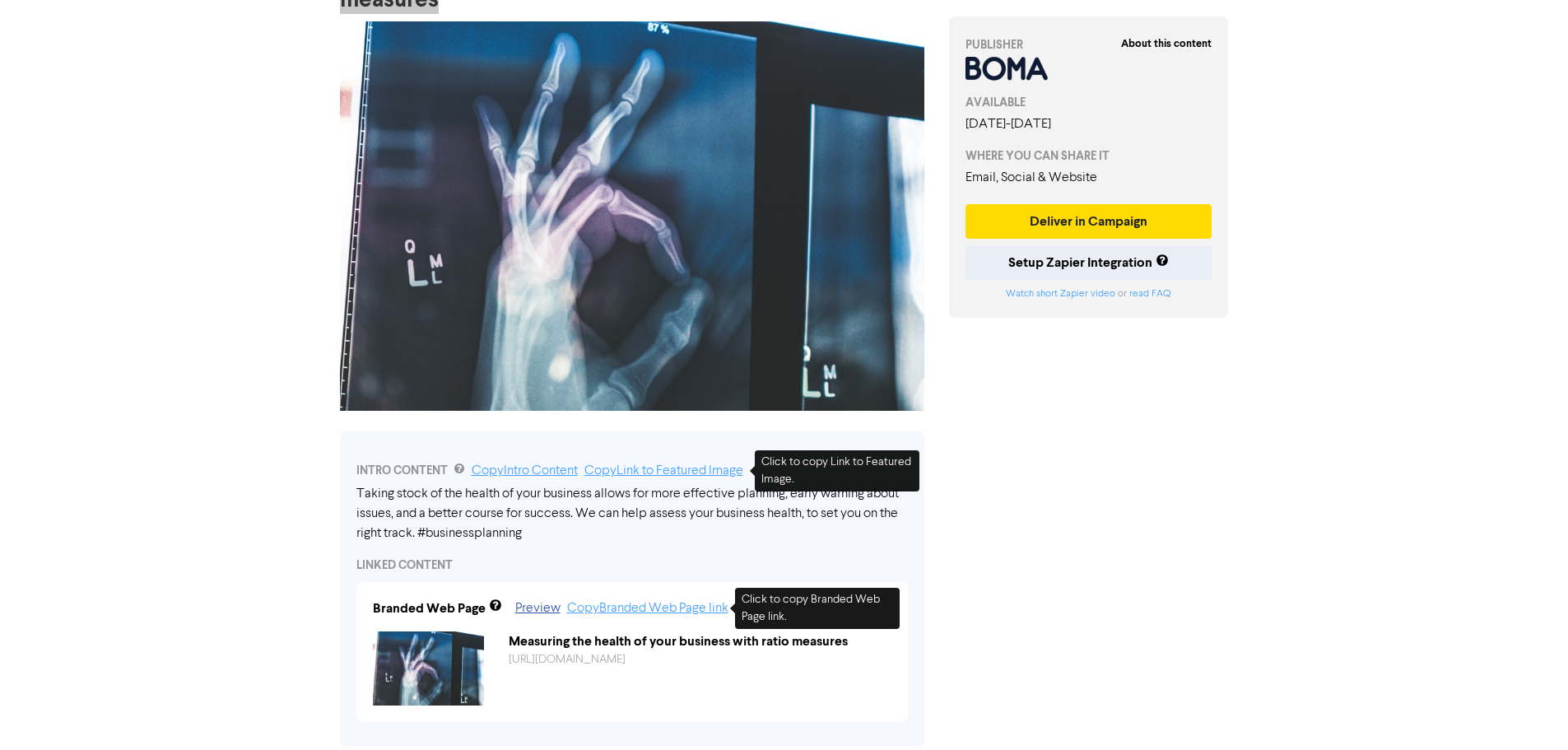
scroll to position [165, 0]
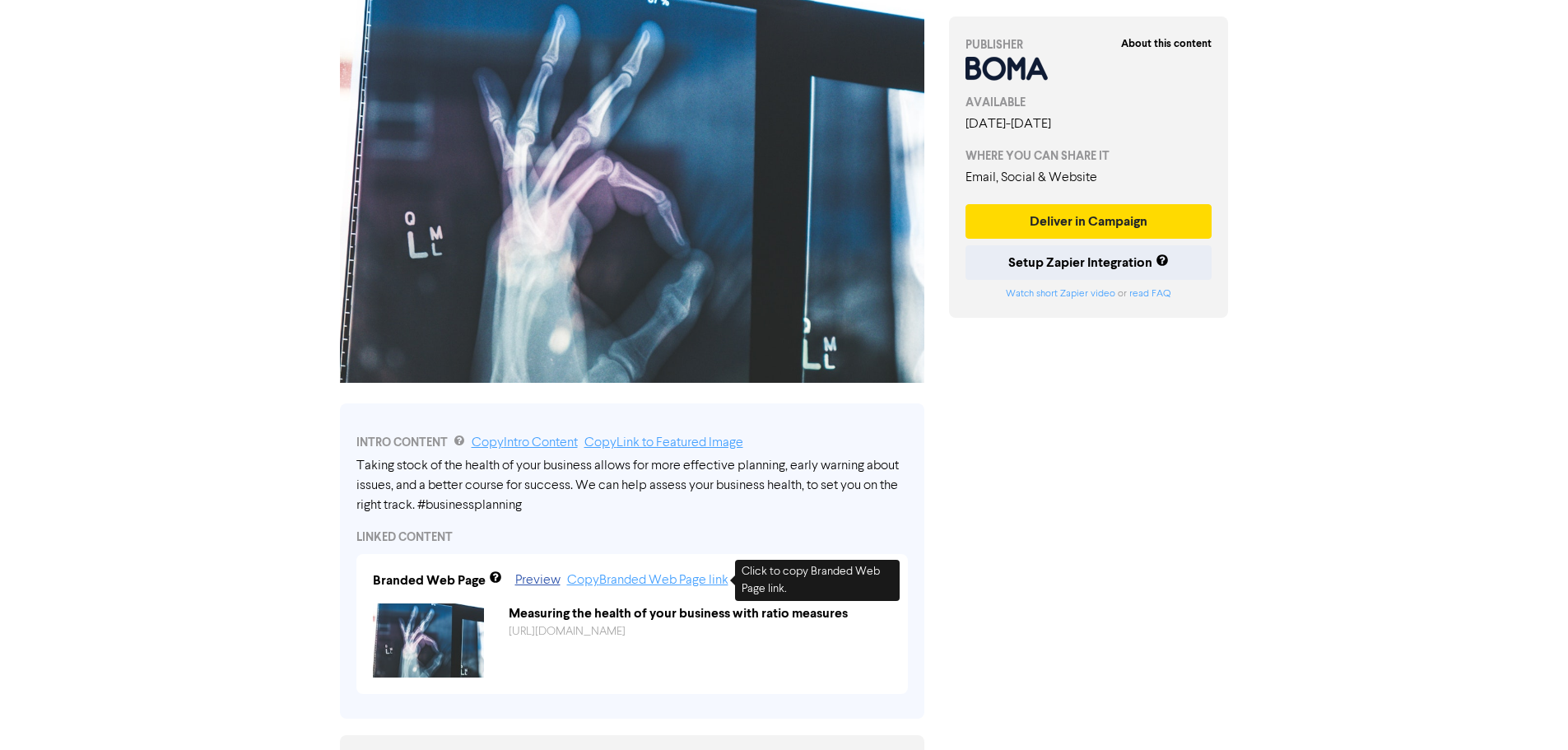
click at [666, 582] on link "Copy Branded Web Page link" at bounding box center [647, 580] width 161 height 14
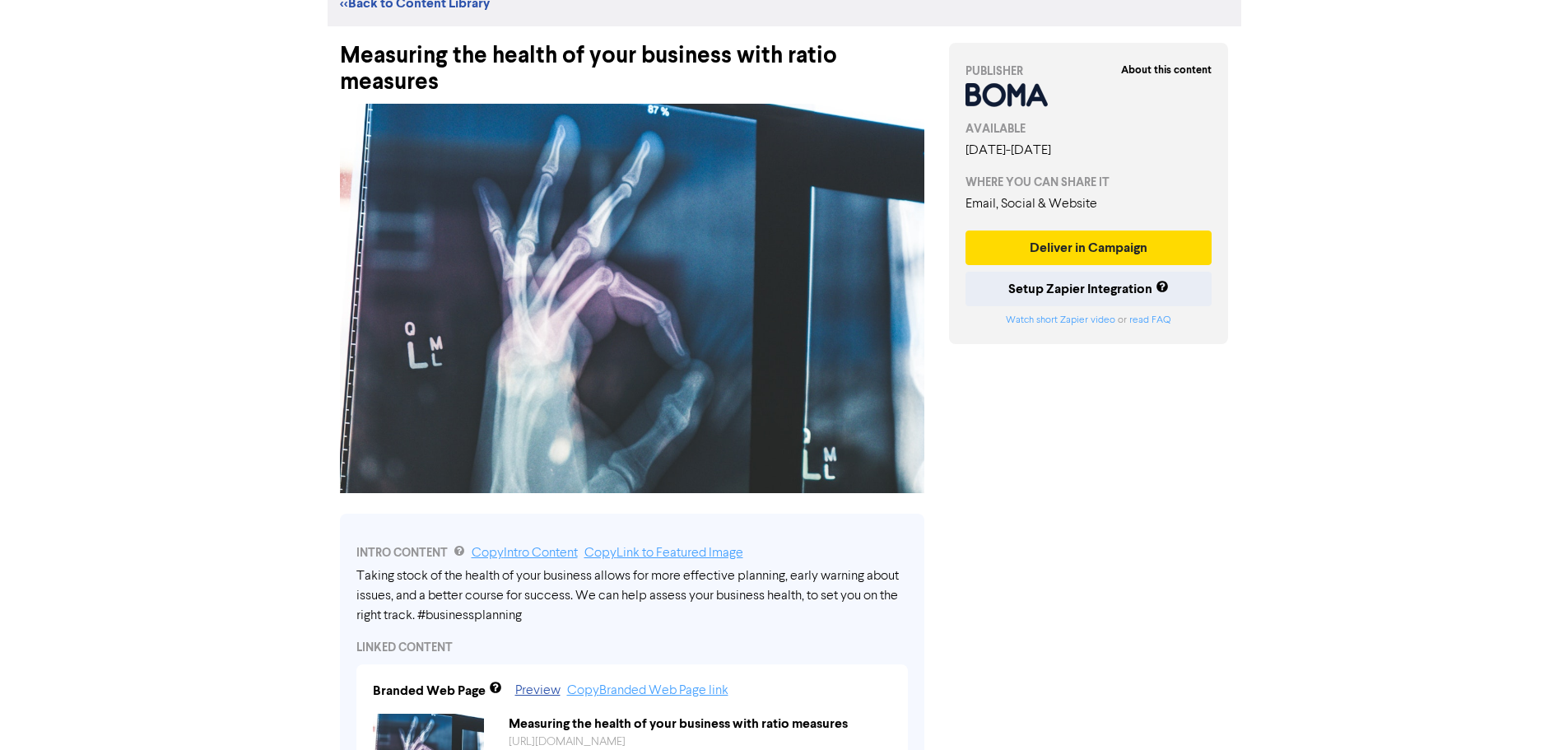
scroll to position [0, 0]
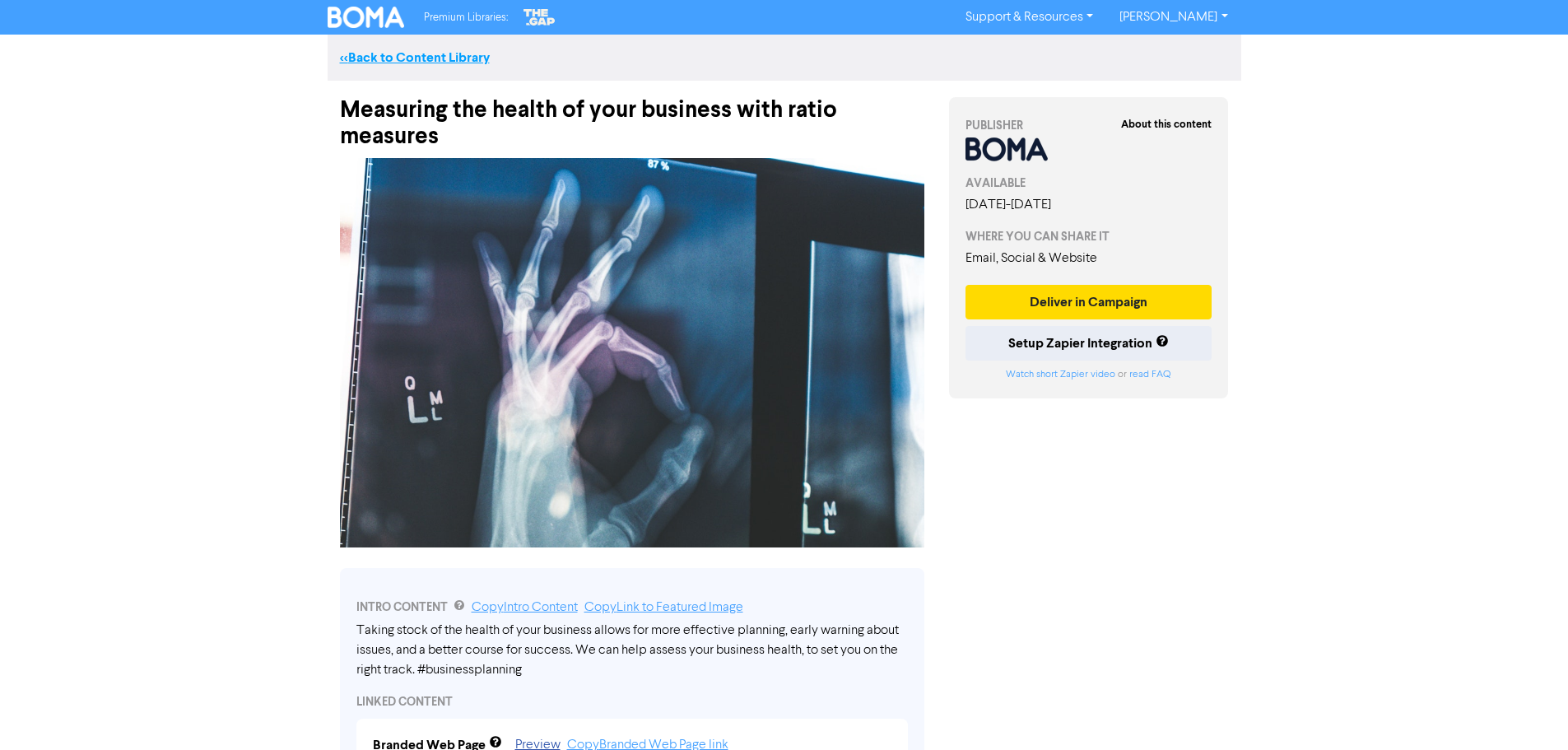
click at [439, 60] on link "<< Back to Content Library" at bounding box center [415, 58] width 150 height 16
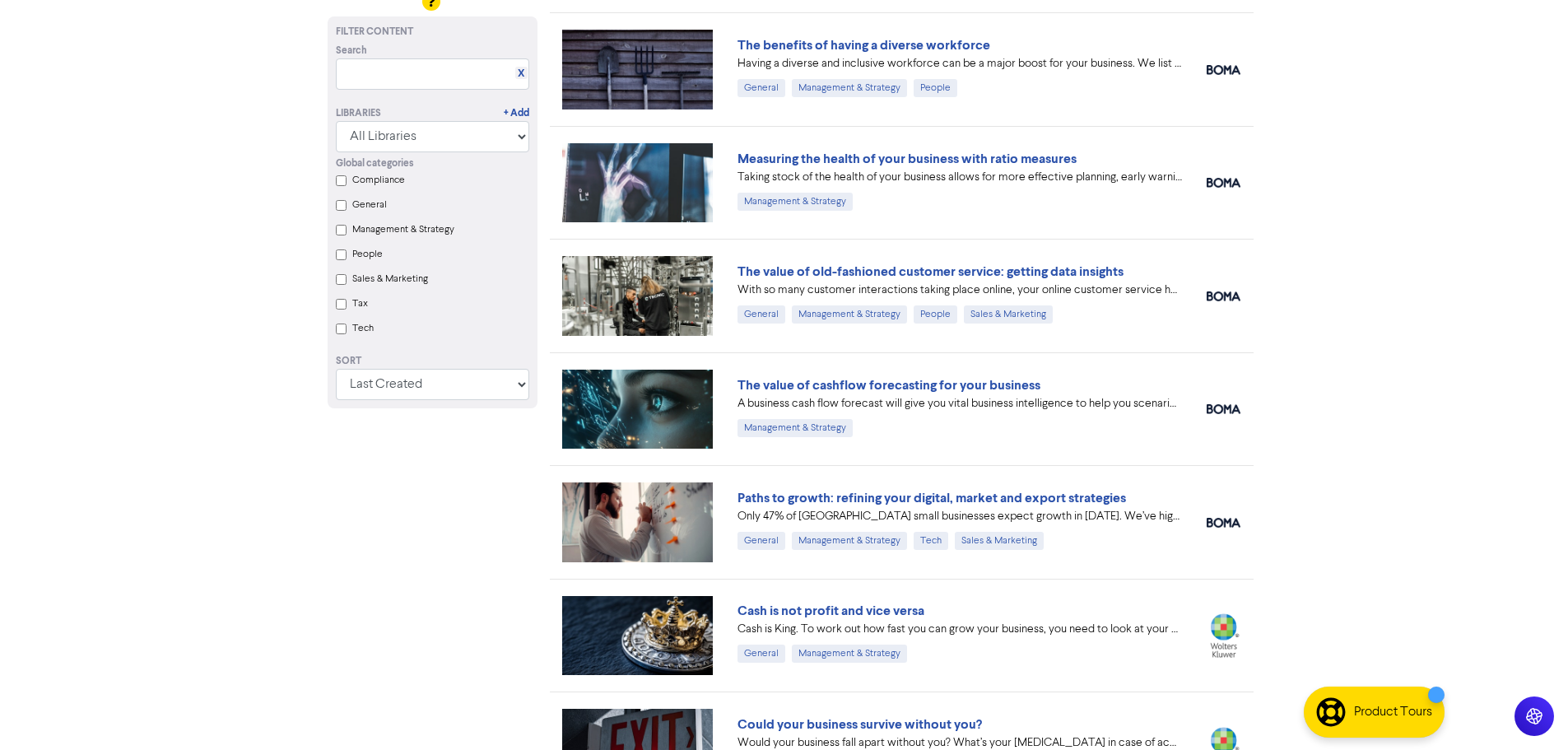
scroll to position [412, 0]
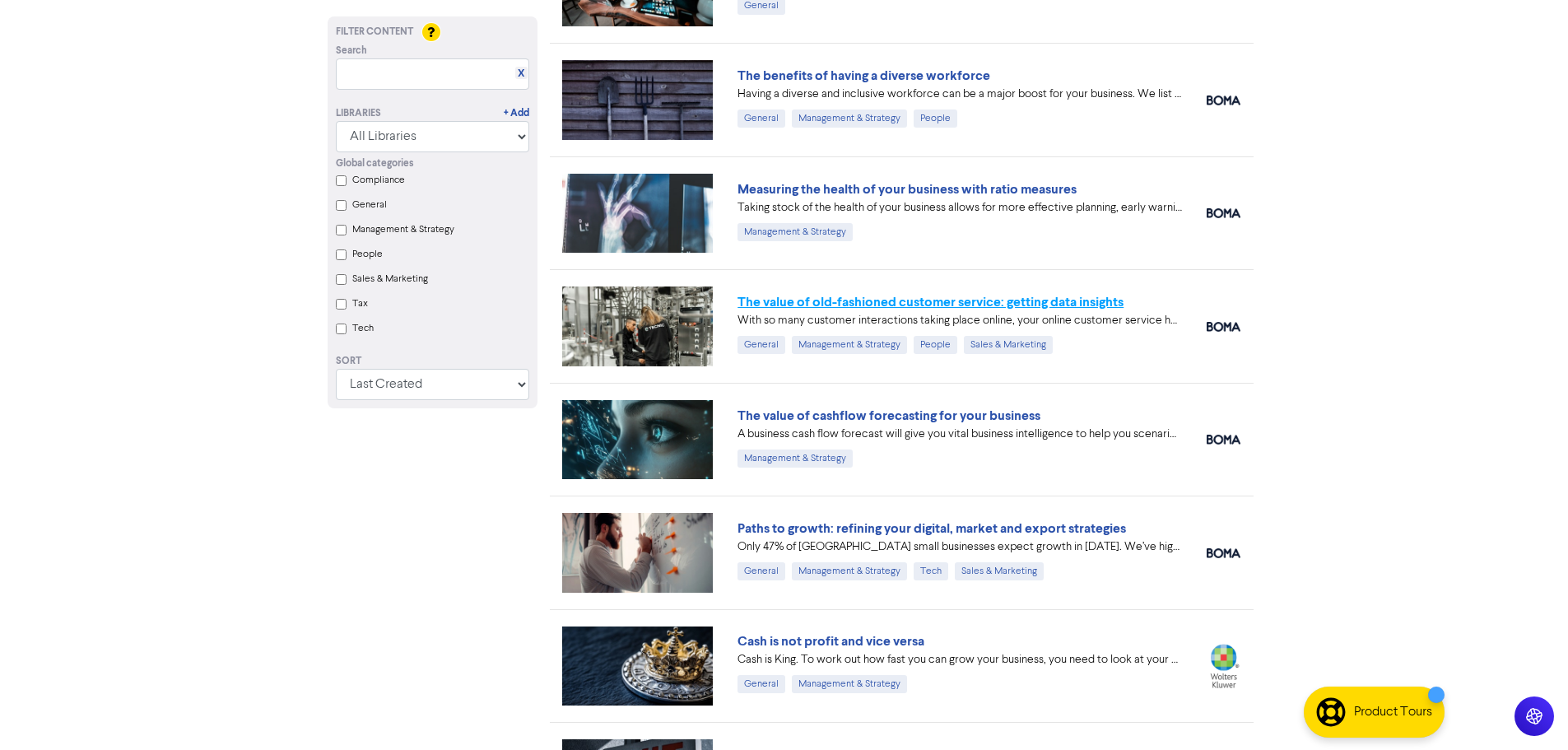
click at [1058, 299] on link "The value of old-fashioned customer service: getting data insights" at bounding box center [930, 302] width 386 height 16
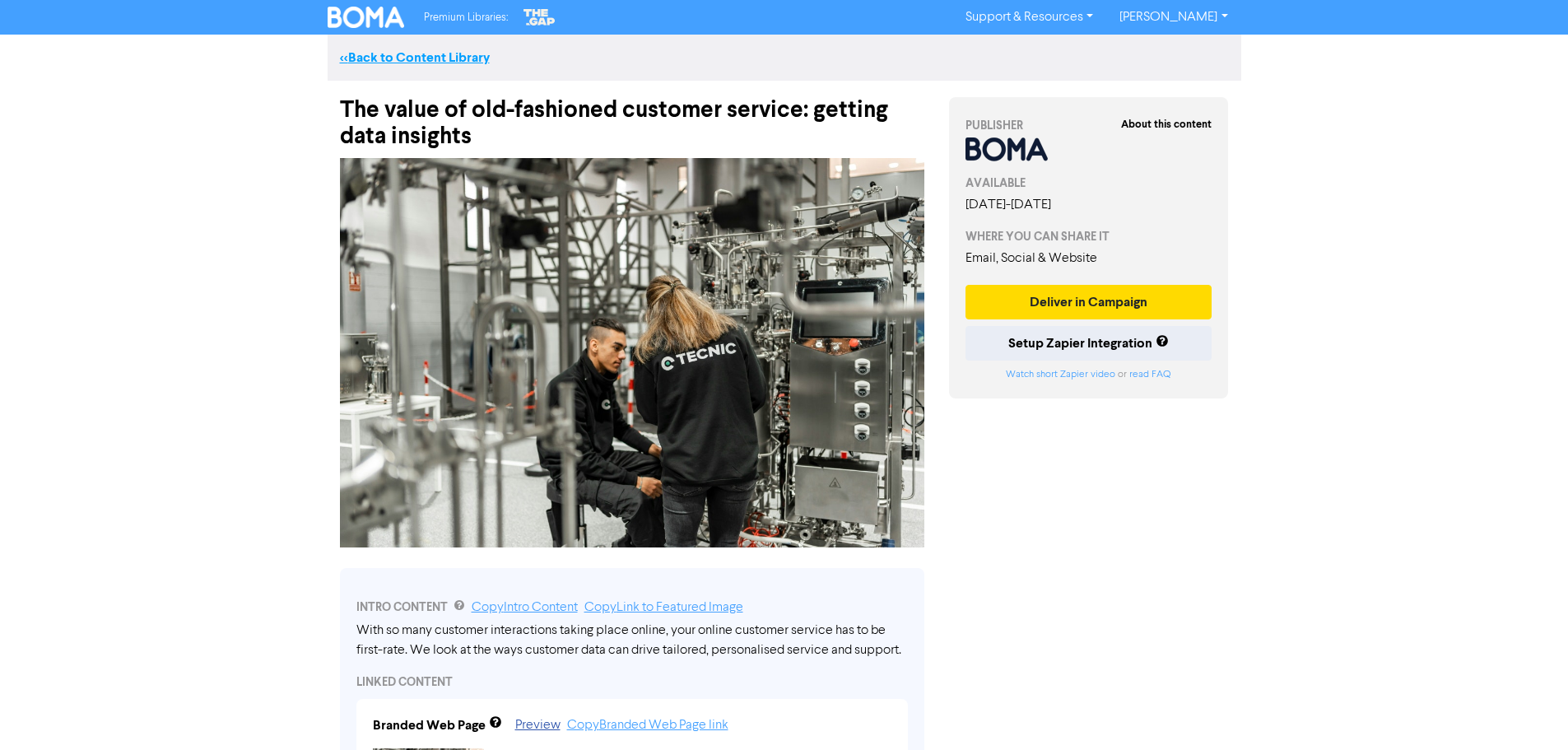
click at [467, 51] on link "<< Back to Content Library" at bounding box center [415, 58] width 150 height 16
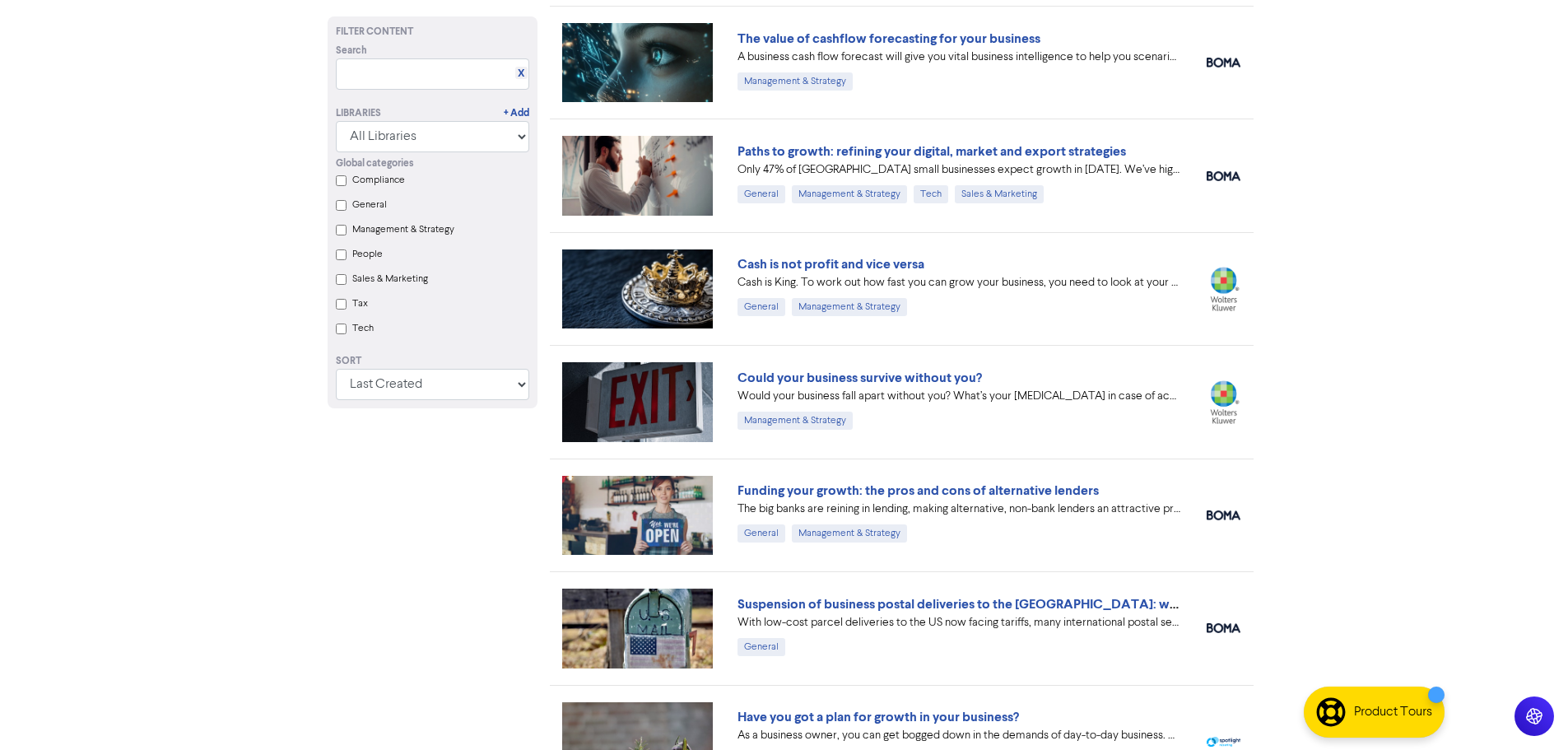
scroll to position [576, 0]
